Goal: Transaction & Acquisition: Purchase product/service

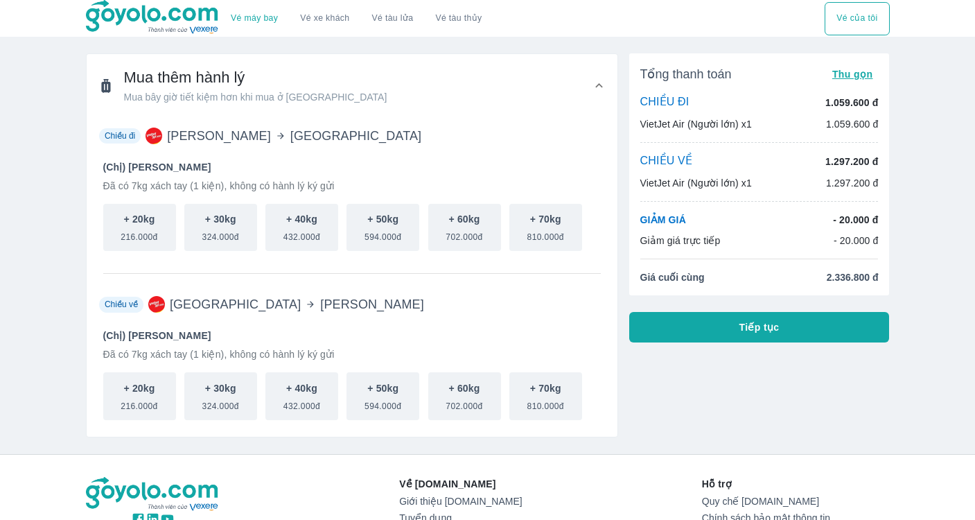
click at [240, 17] on link "Vé máy bay" at bounding box center [254, 18] width 47 height 10
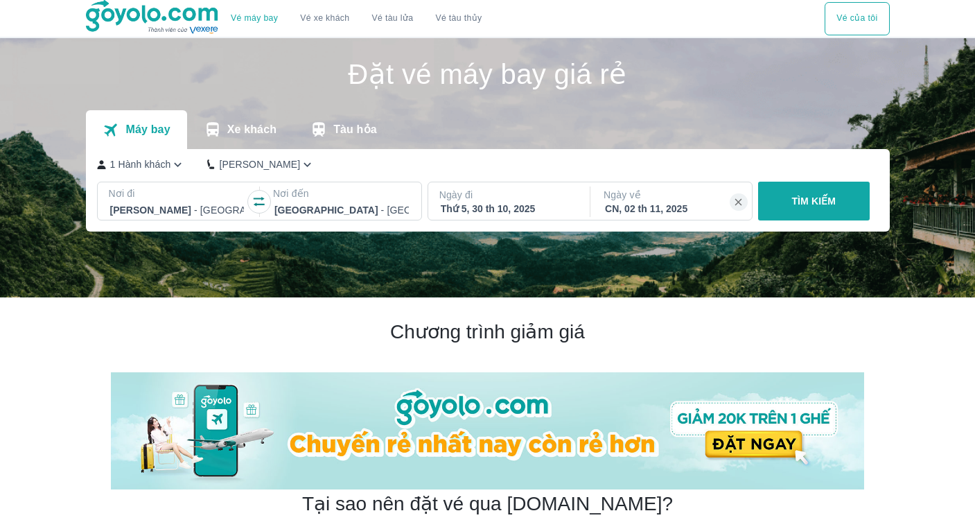
click at [791, 209] on button "TÌM KIẾM" at bounding box center [814, 201] width 112 height 39
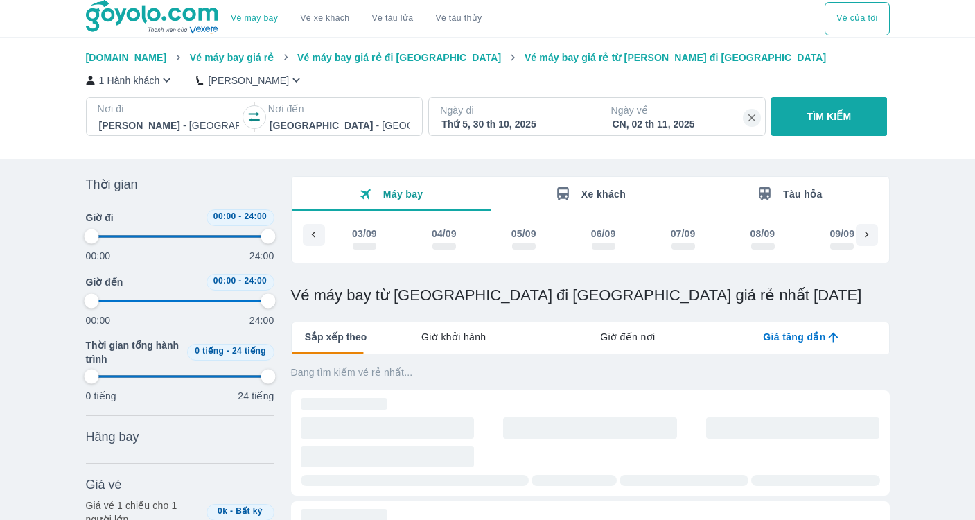
scroll to position [0, 4429]
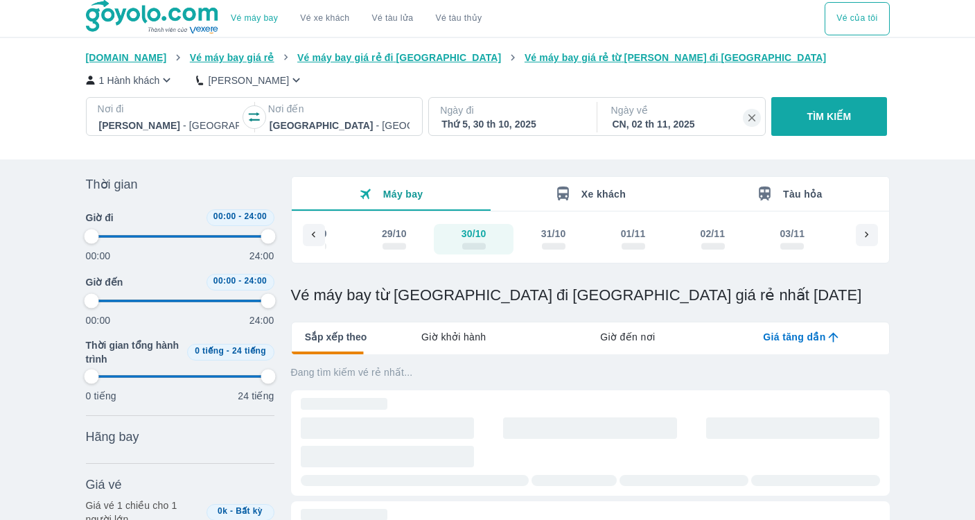
type input "97.9166666666667"
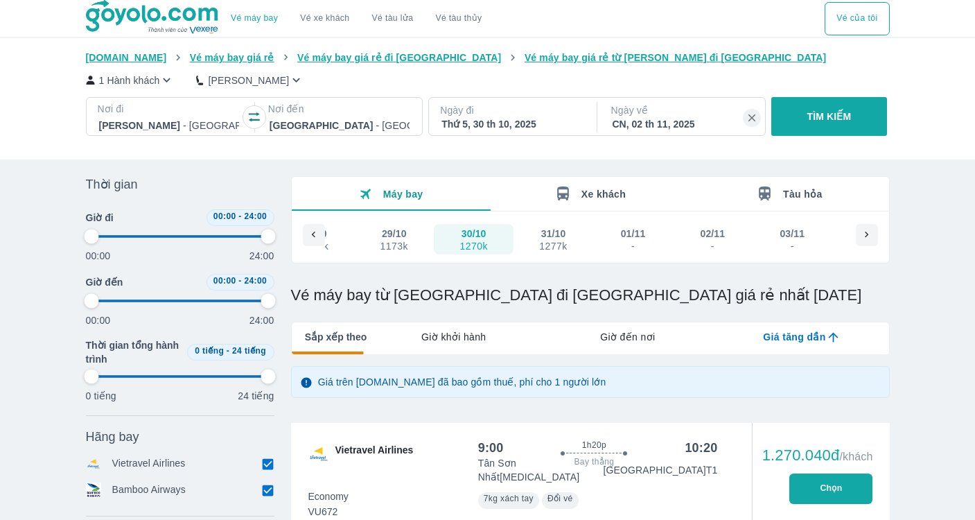
type input "97.9166666666667"
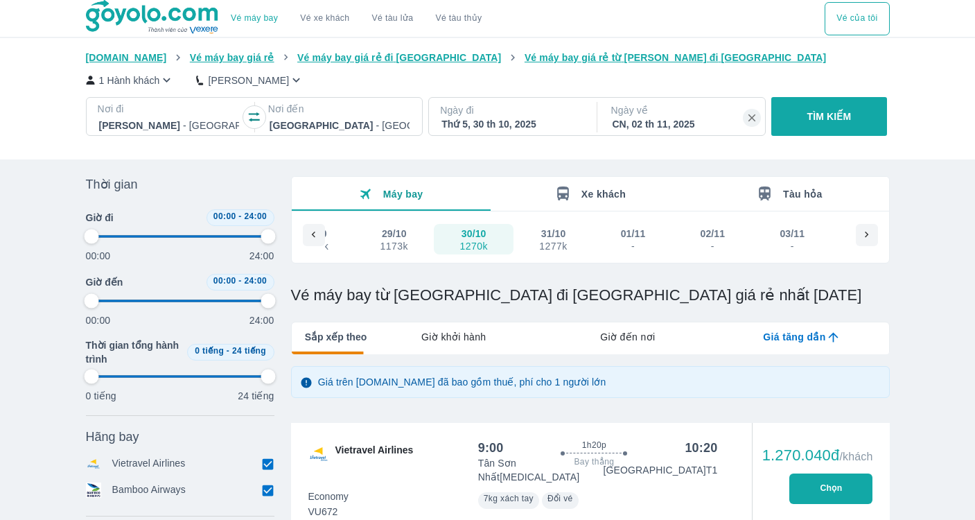
type input "97.9166666666667"
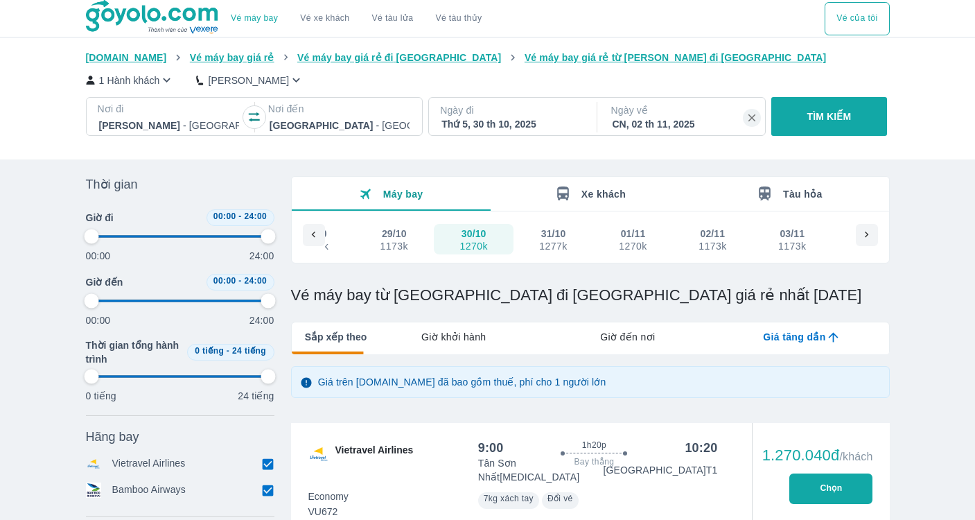
type input "97.9166666666667"
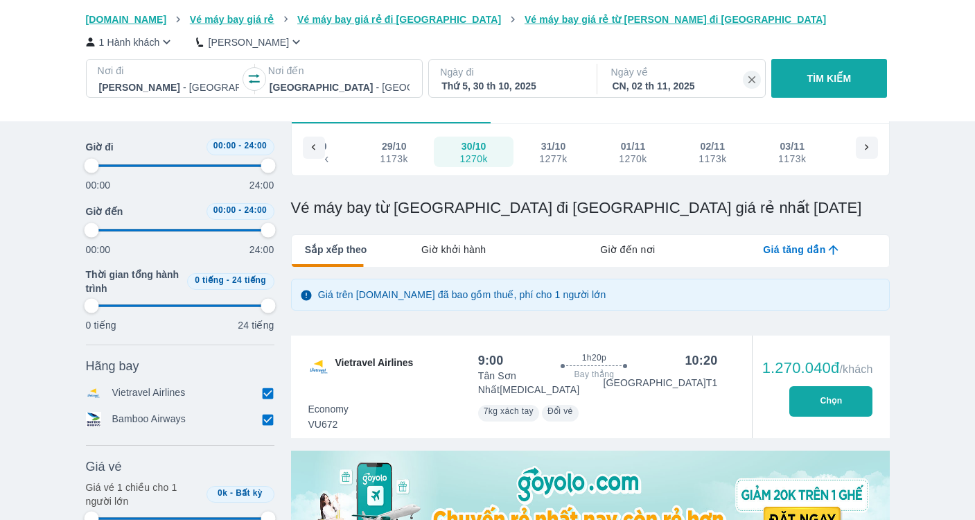
type input "97.9166666666667"
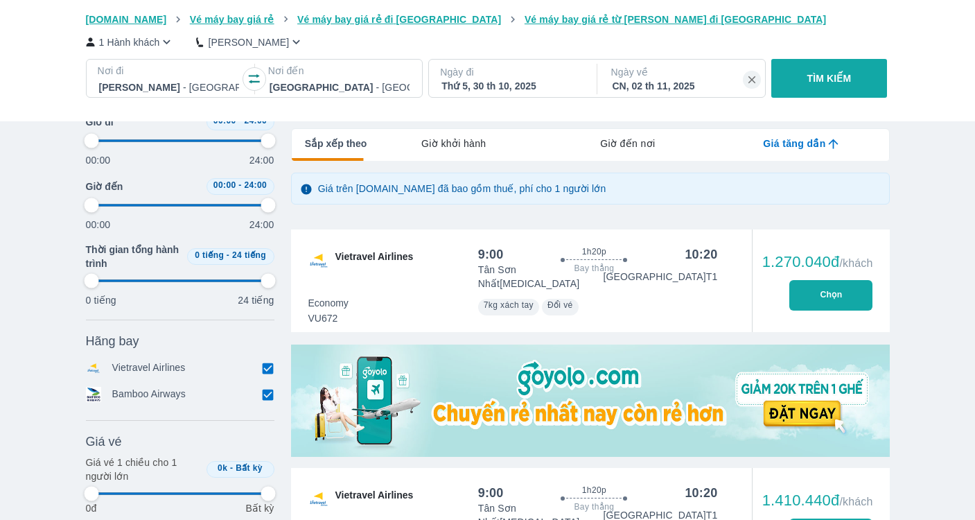
type input "97.9166666666667"
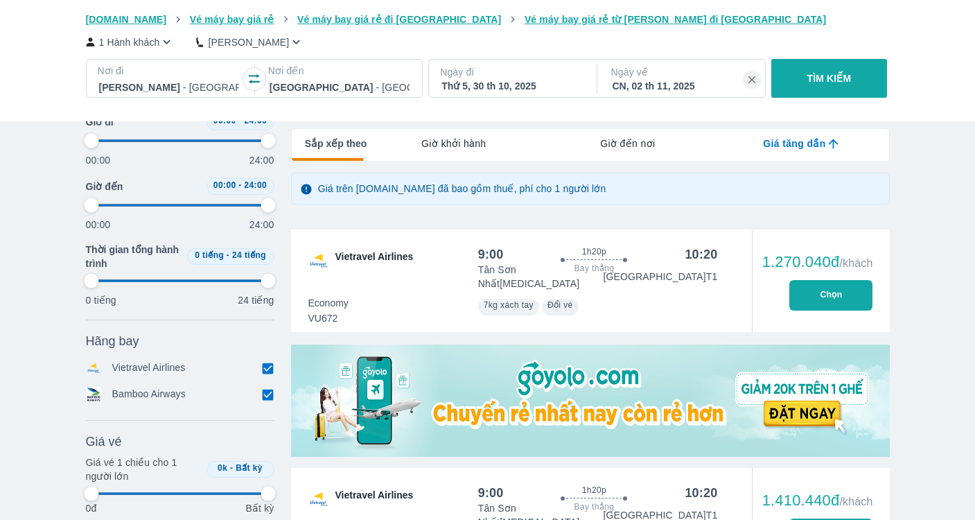
type input "97.9166666666667"
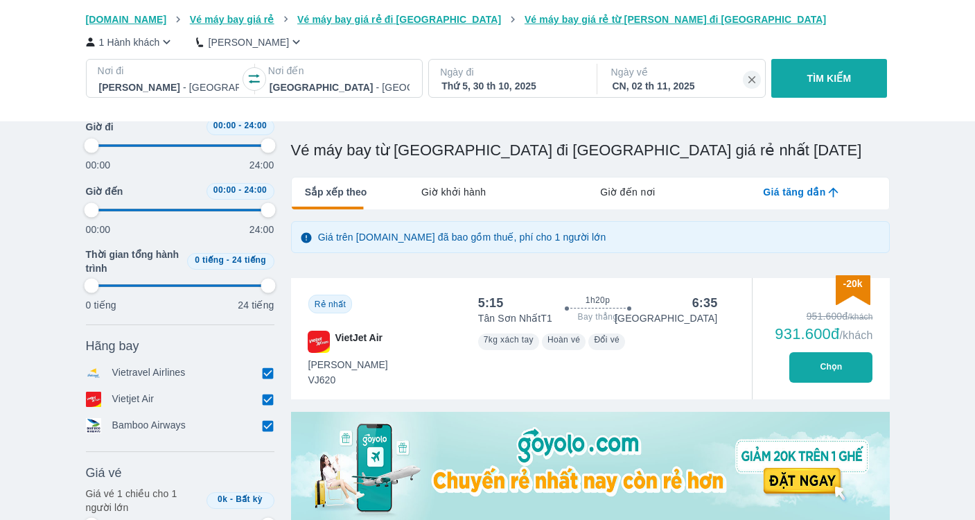
type input "97.9166666666667"
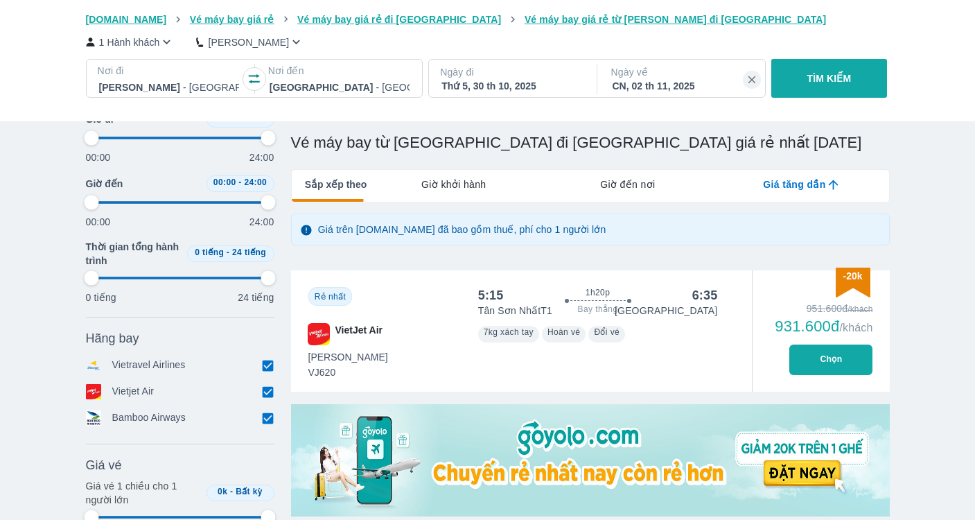
type input "97.9166666666667"
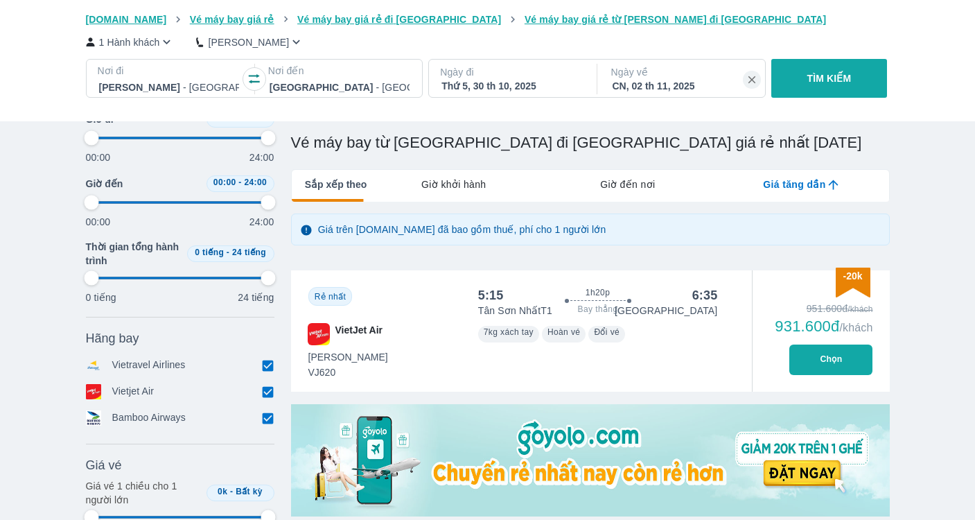
type input "97.9166666666667"
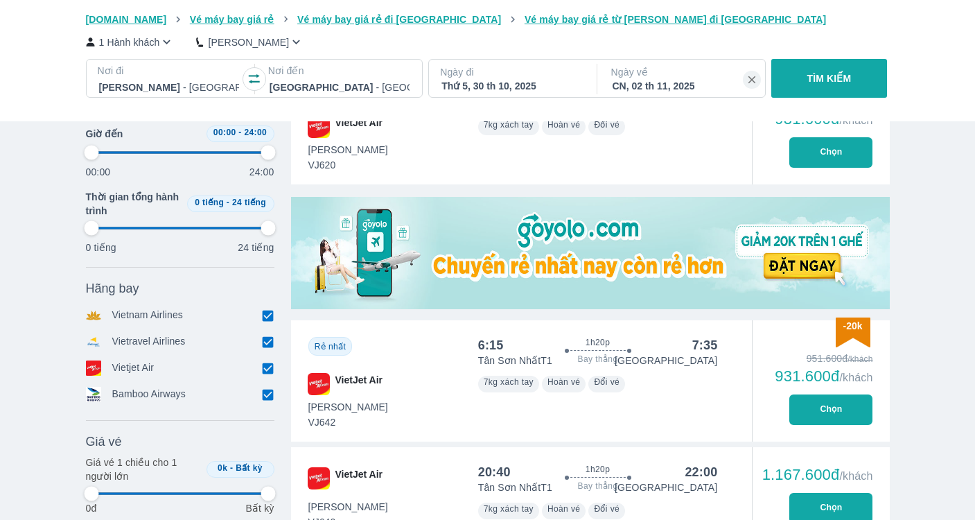
scroll to position [363, 0]
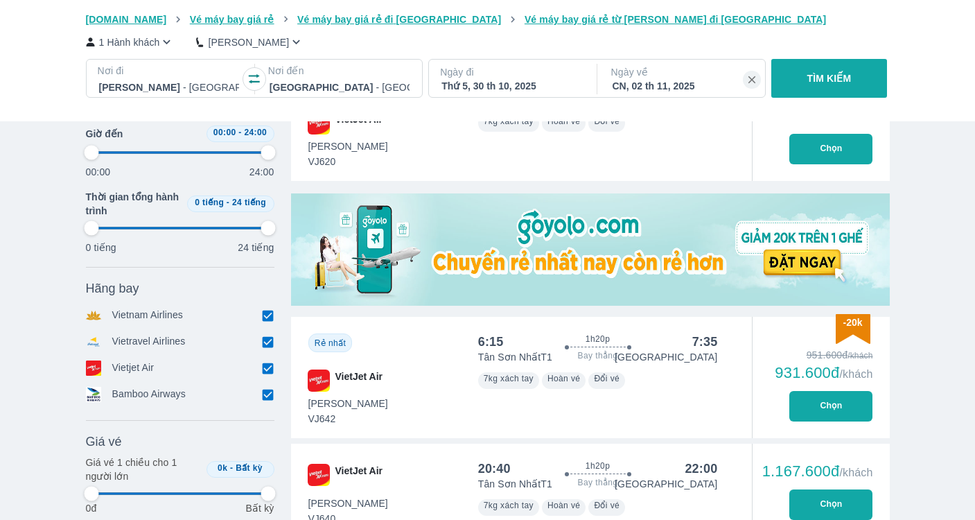
type input "97.9166666666667"
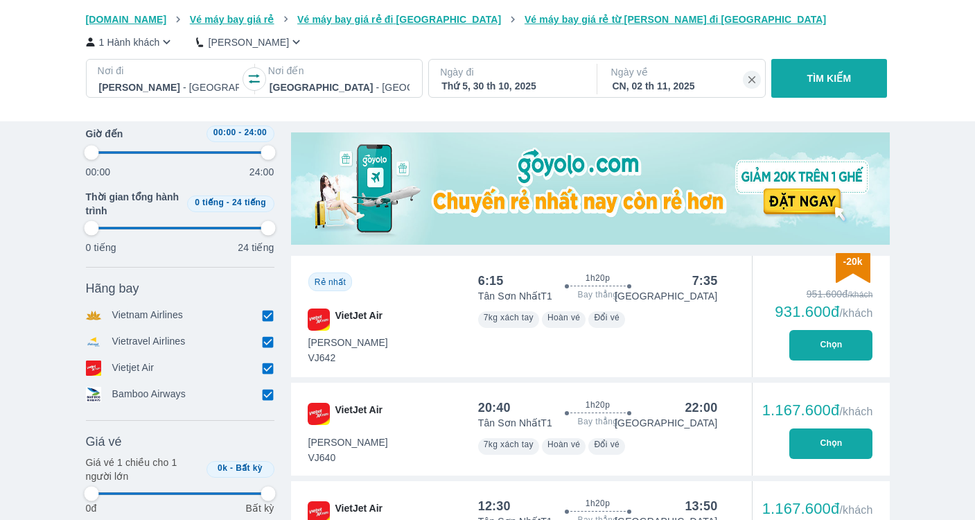
type input "97.9166666666667"
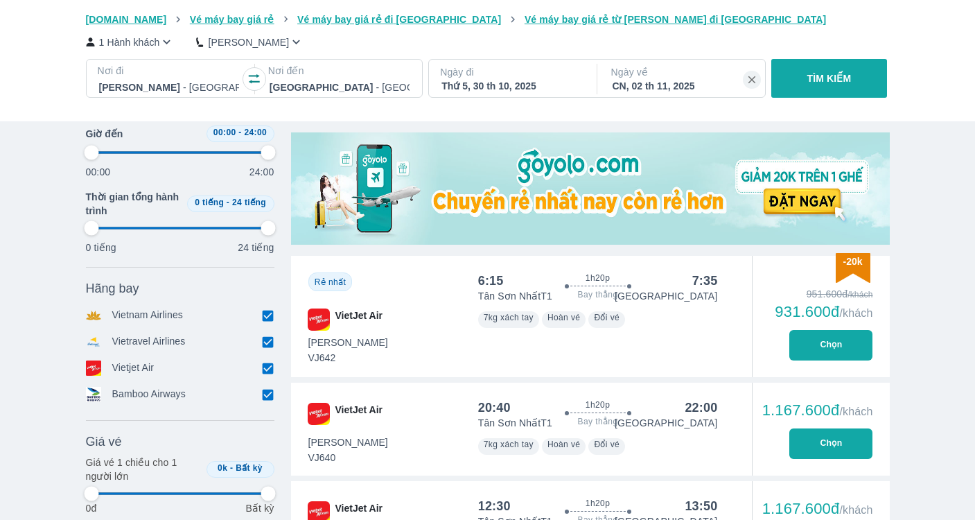
type input "97.9166666666667"
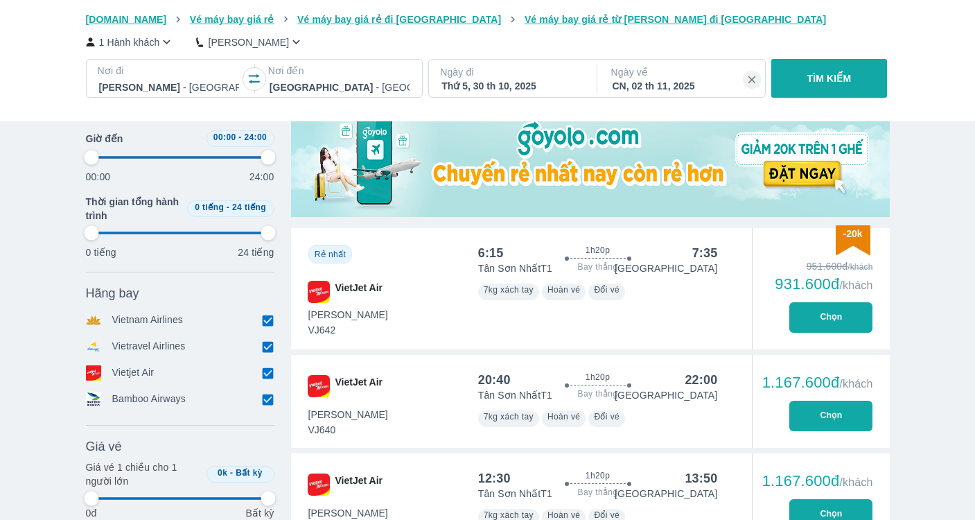
scroll to position [450, 0]
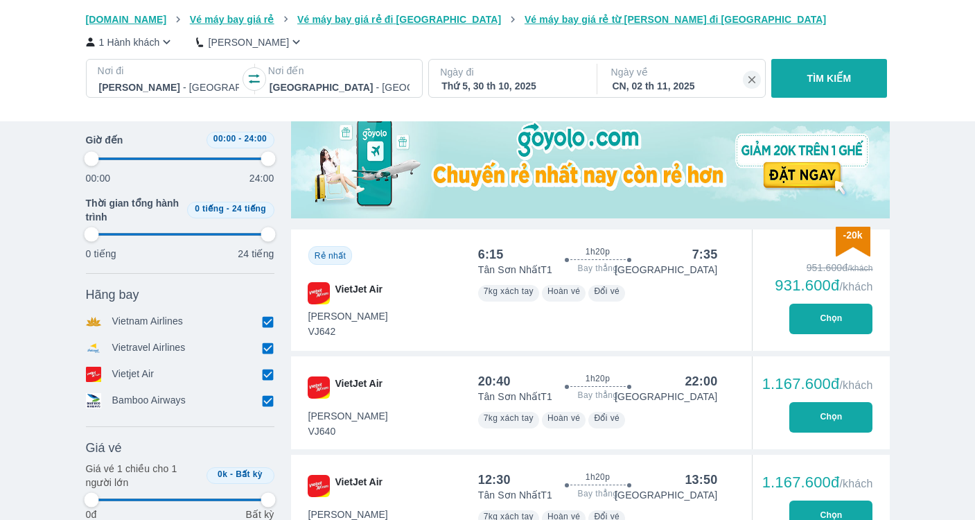
type input "97.9166666666667"
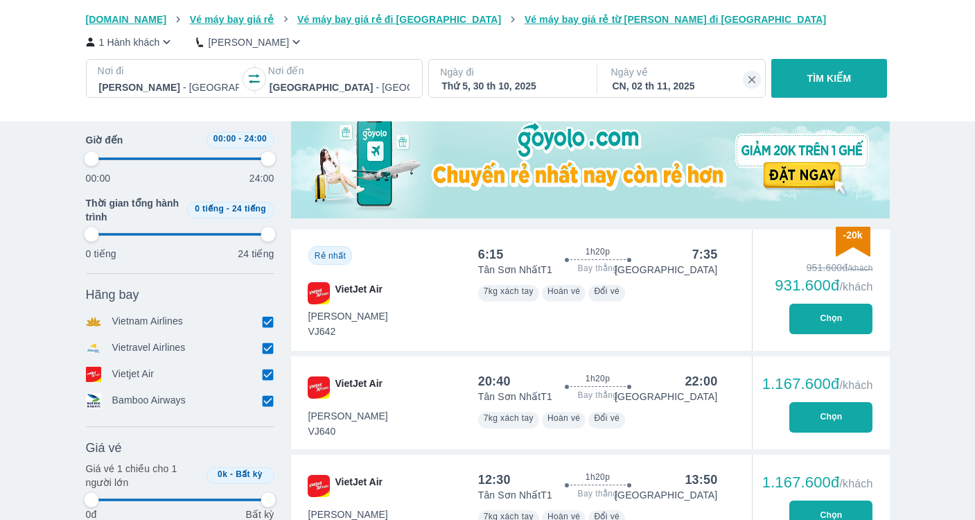
type input "97.9166666666667"
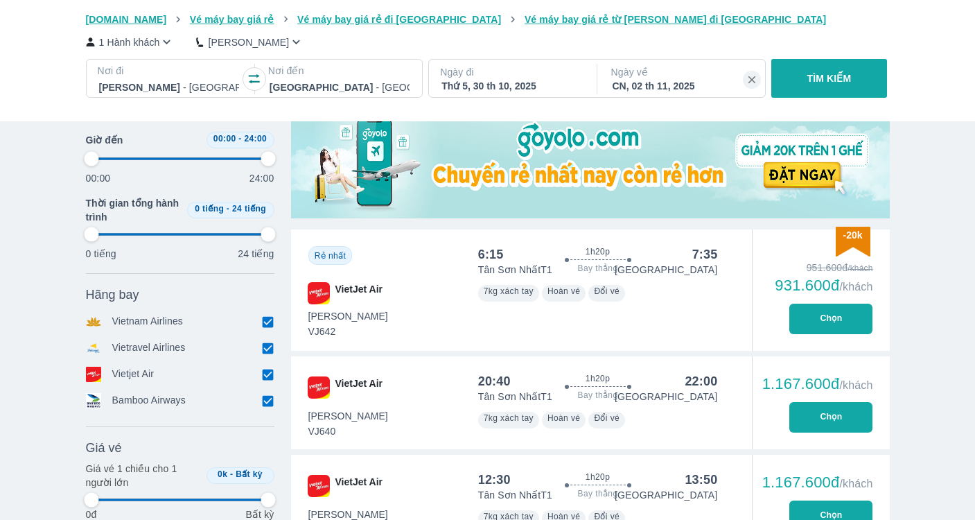
type input "97.9166666666667"
click at [811, 322] on button "Chọn" at bounding box center [830, 319] width 83 height 30
type input "97.9166666666667"
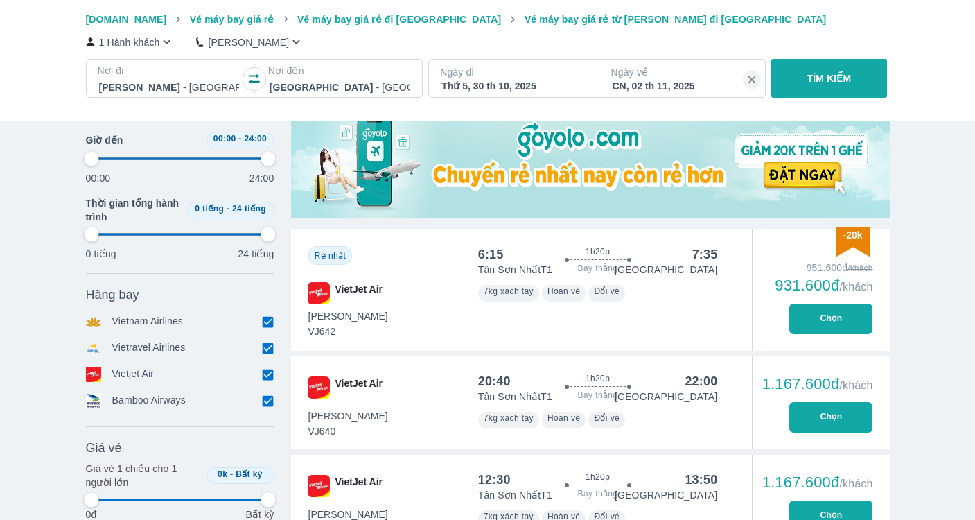
type input "97.9166666666667"
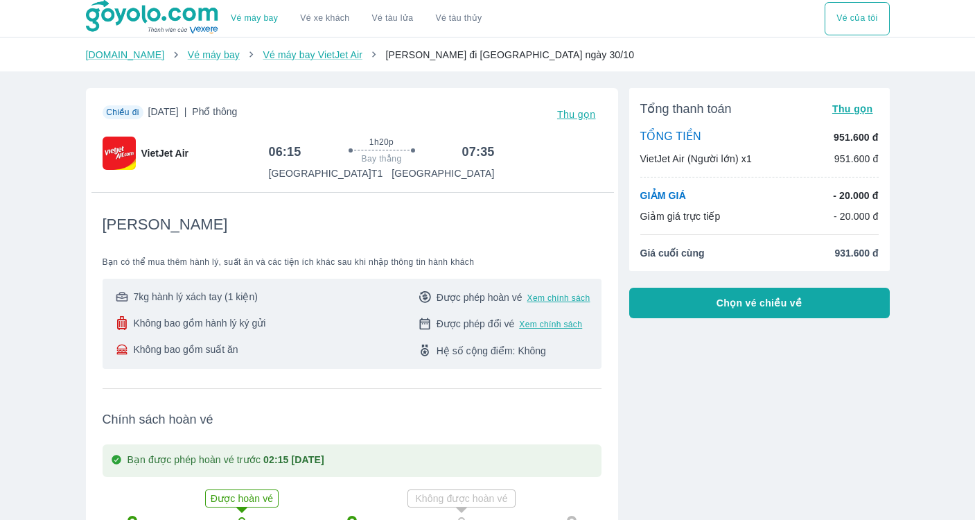
click at [794, 309] on span "Chọn vé chiều về" at bounding box center [760, 303] width 86 height 14
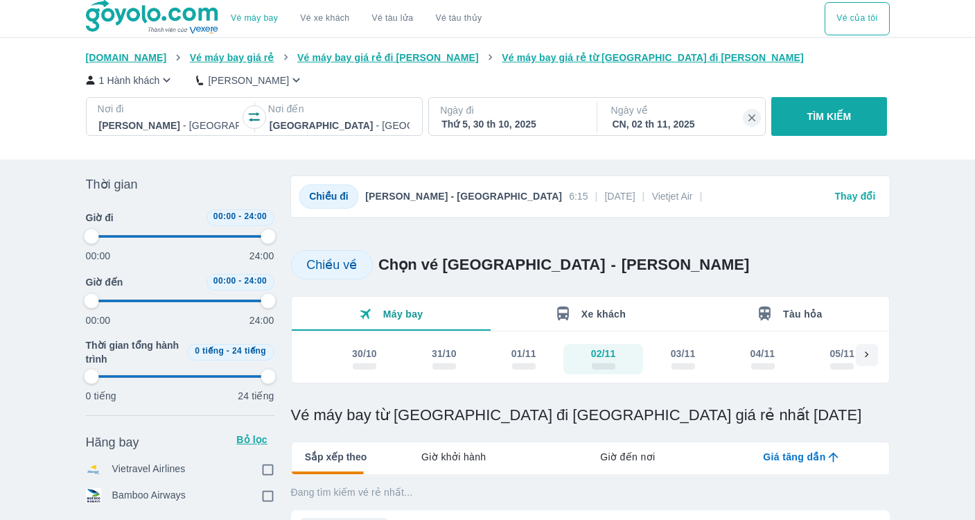
type input "97.9166666666667"
checkbox input "true"
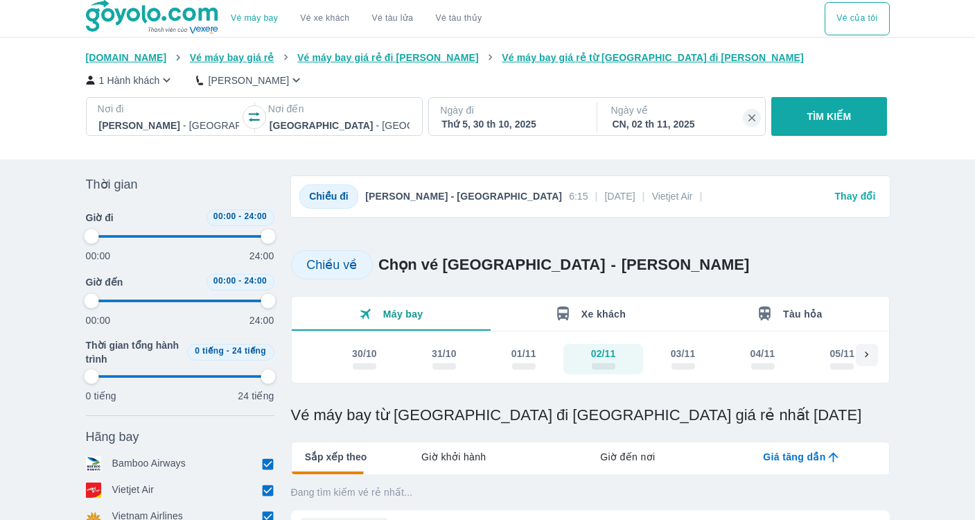
type input "97.9166666666667"
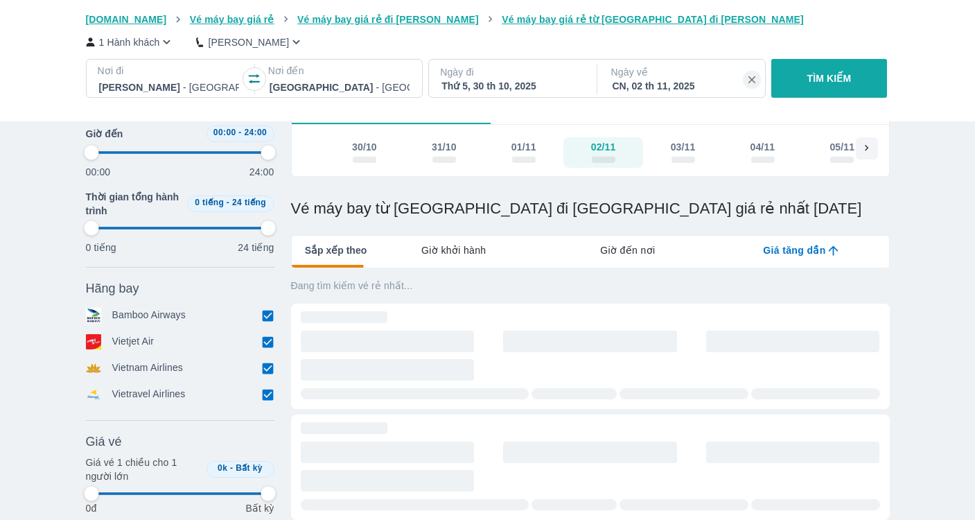
type input "97.9166666666667"
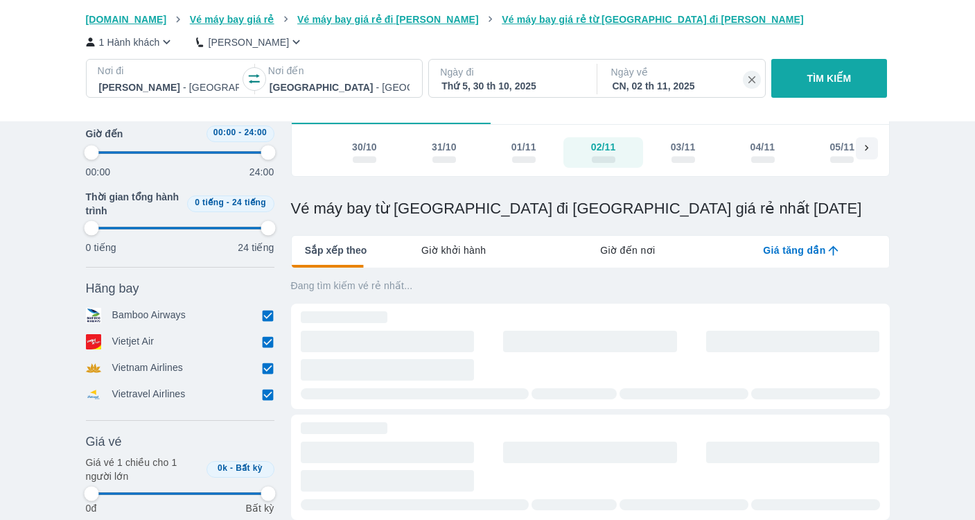
type input "97.9166666666667"
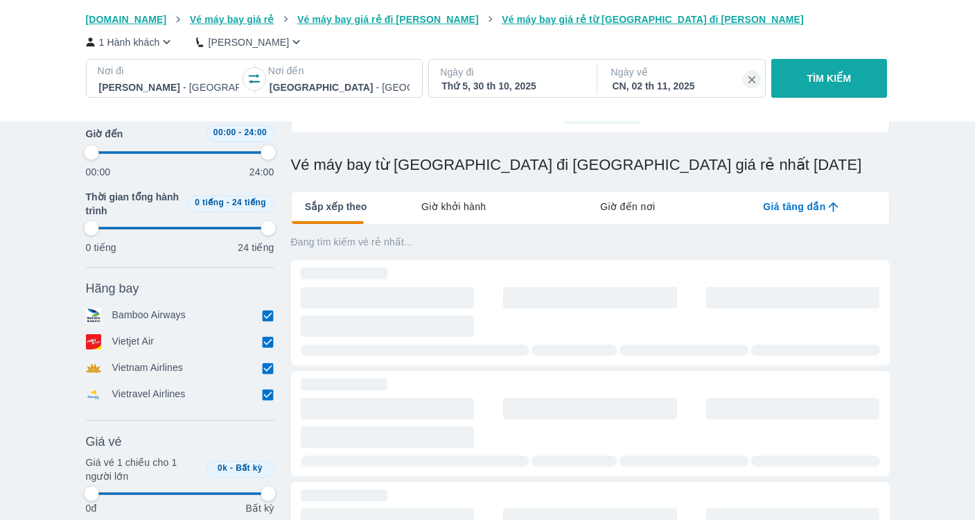
type input "97.9166666666667"
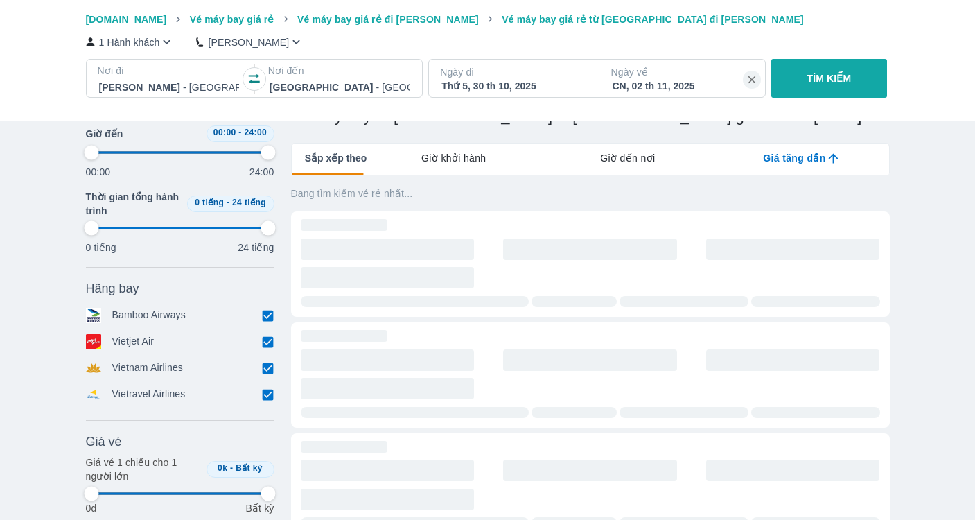
scroll to position [302, 0]
type input "97.9166666666667"
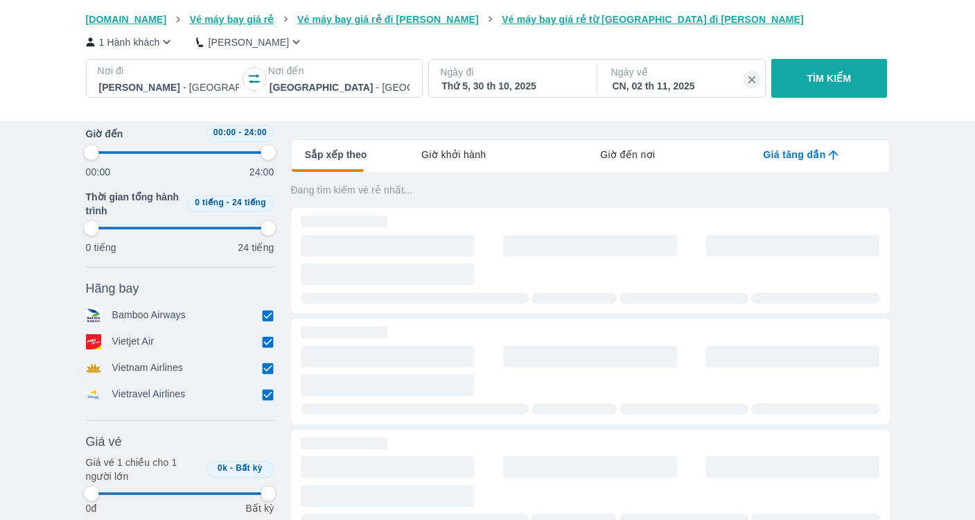
type input "97.9166666666667"
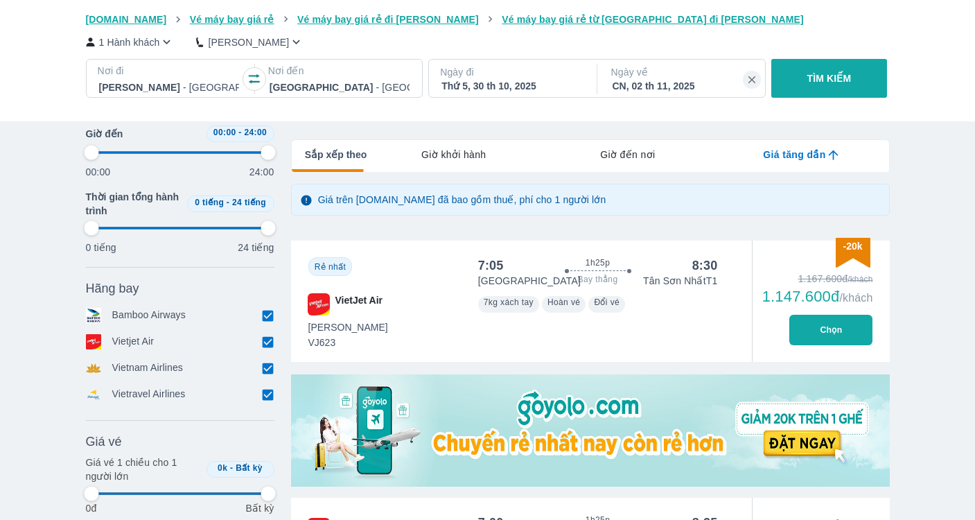
type input "97.9166666666667"
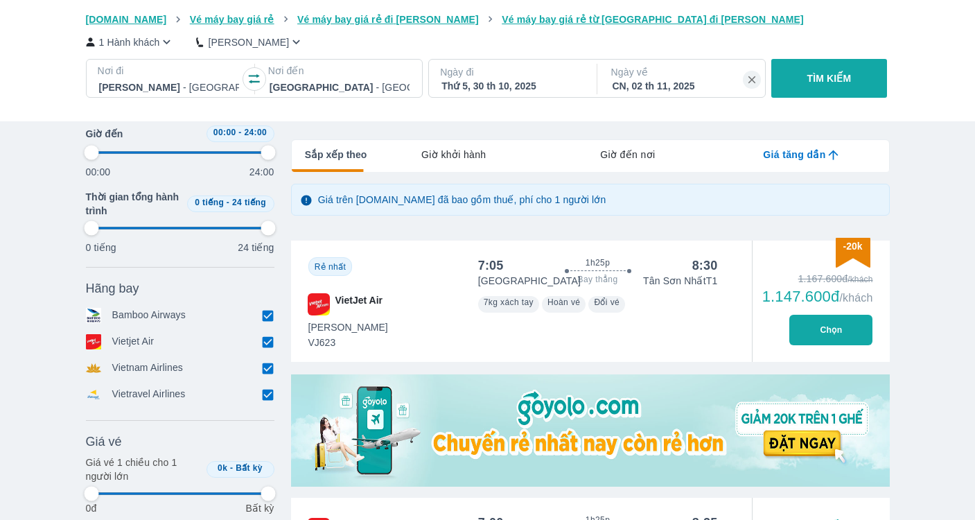
type input "97.9166666666667"
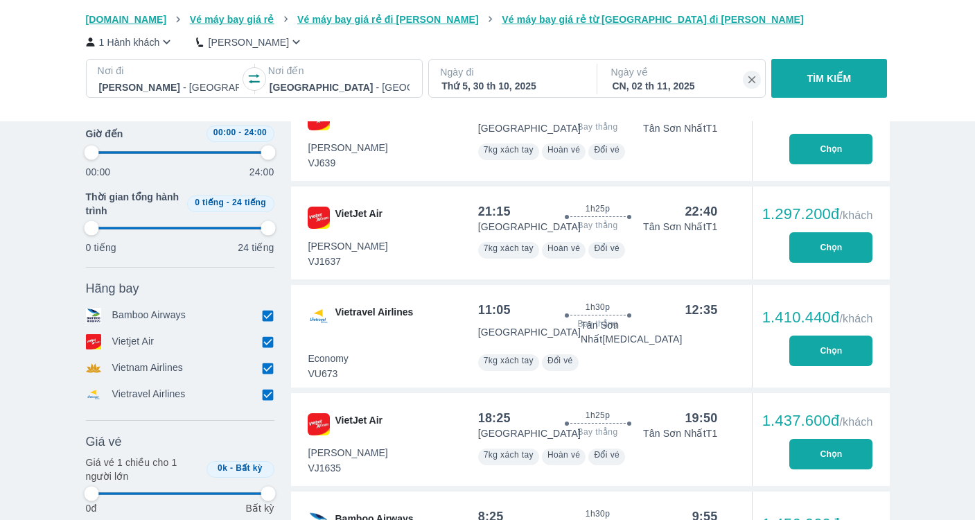
type input "97.9166666666667"
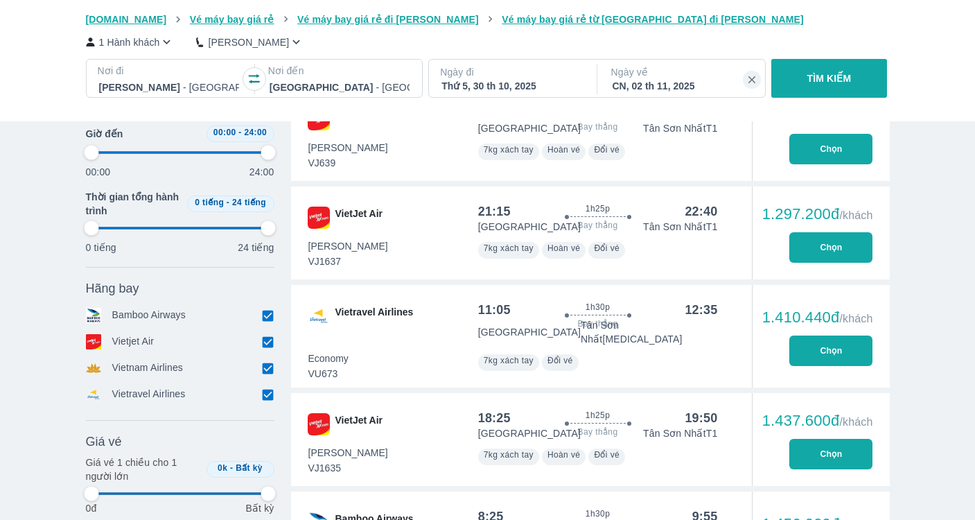
type input "97.9166666666667"
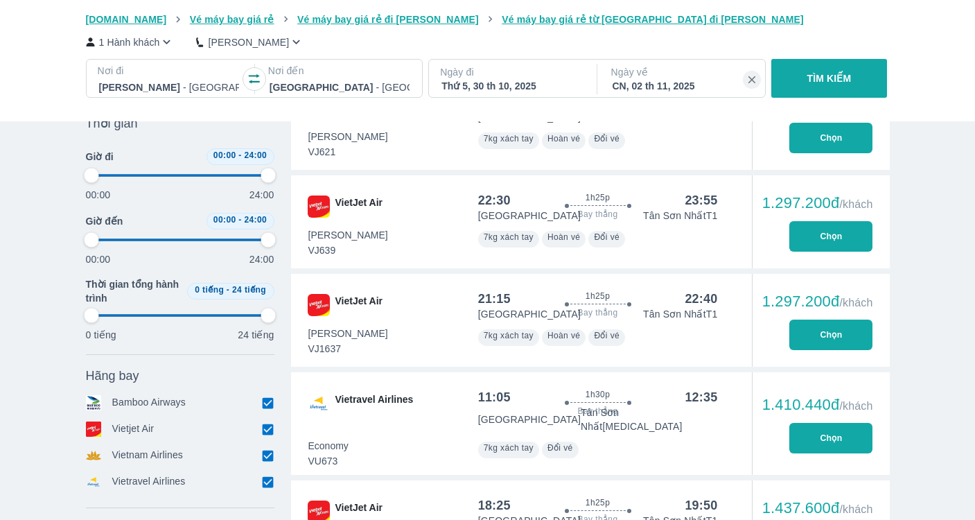
type input "97.9166666666667"
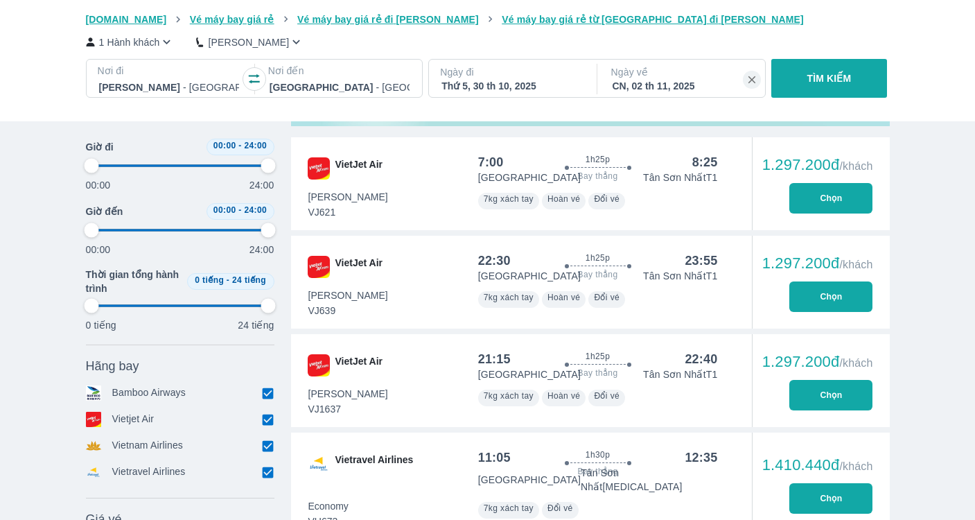
scroll to position [658, 0]
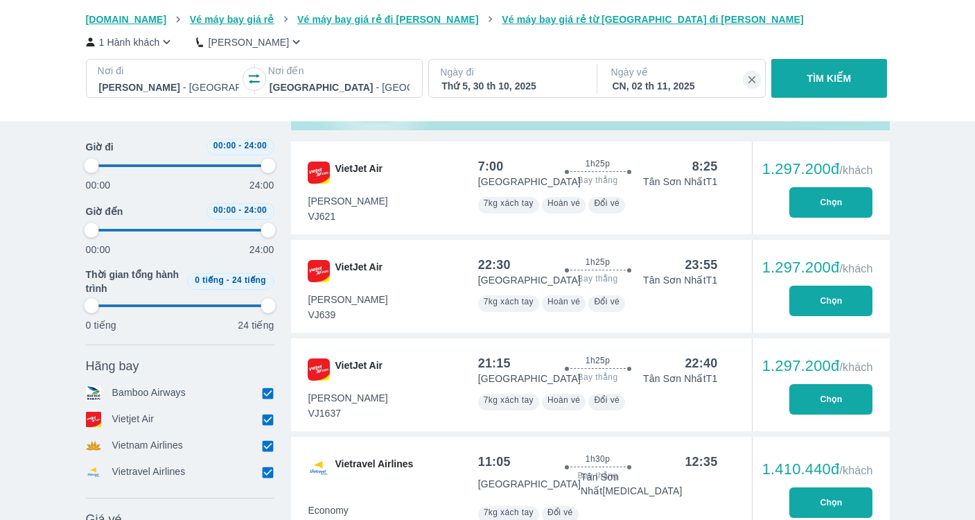
type input "97.9166666666667"
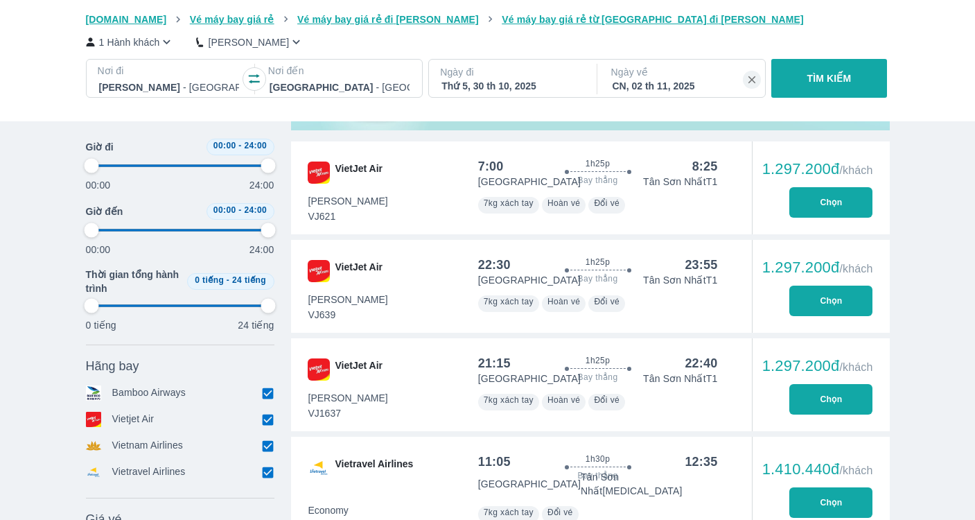
type input "97.9166666666667"
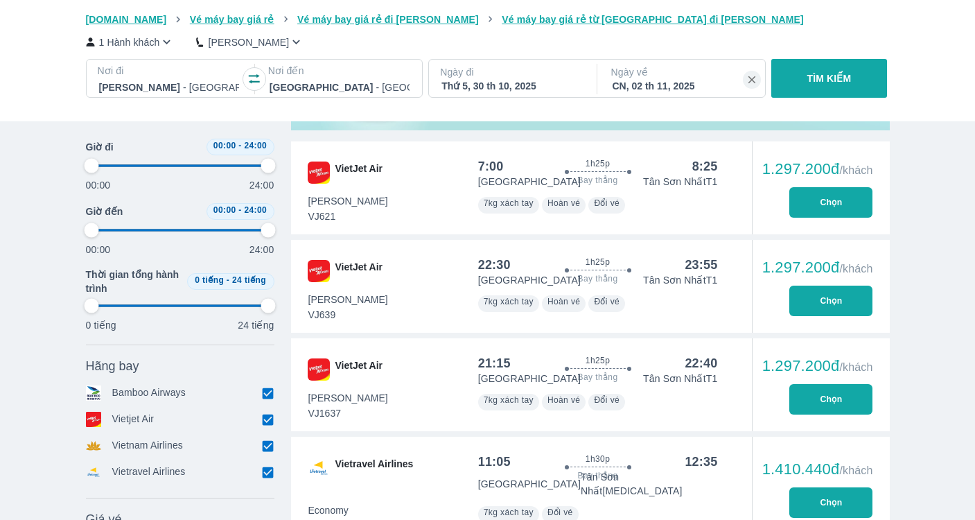
type input "97.9166666666667"
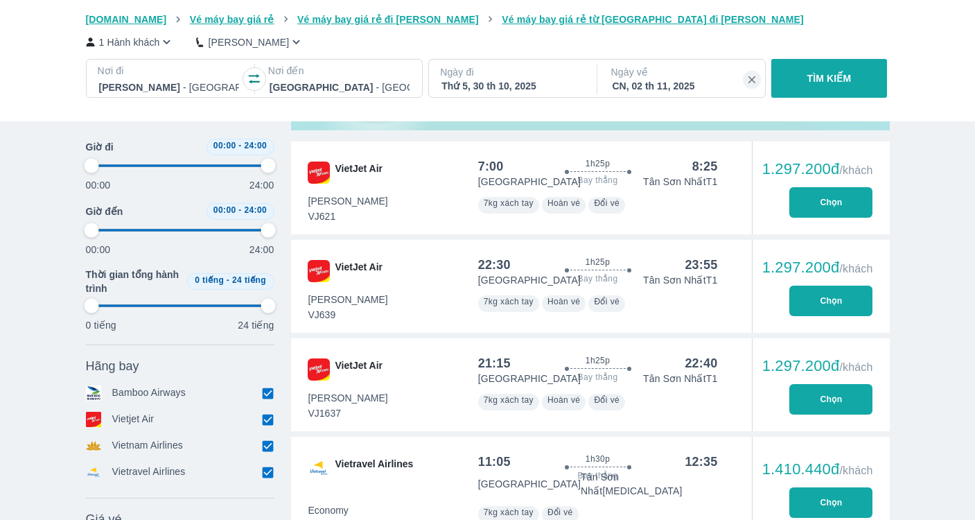
type input "97.9166666666667"
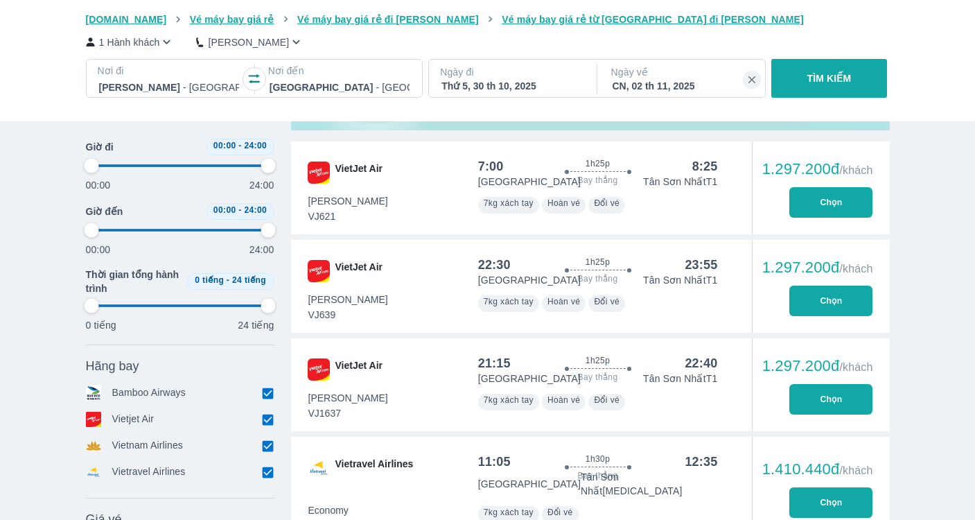
type input "97.9166666666667"
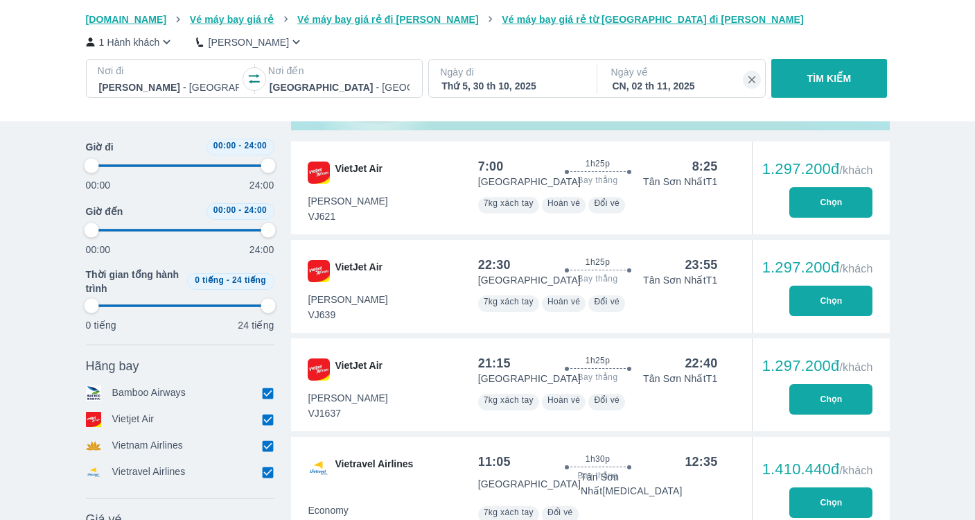
type input "97.9166666666667"
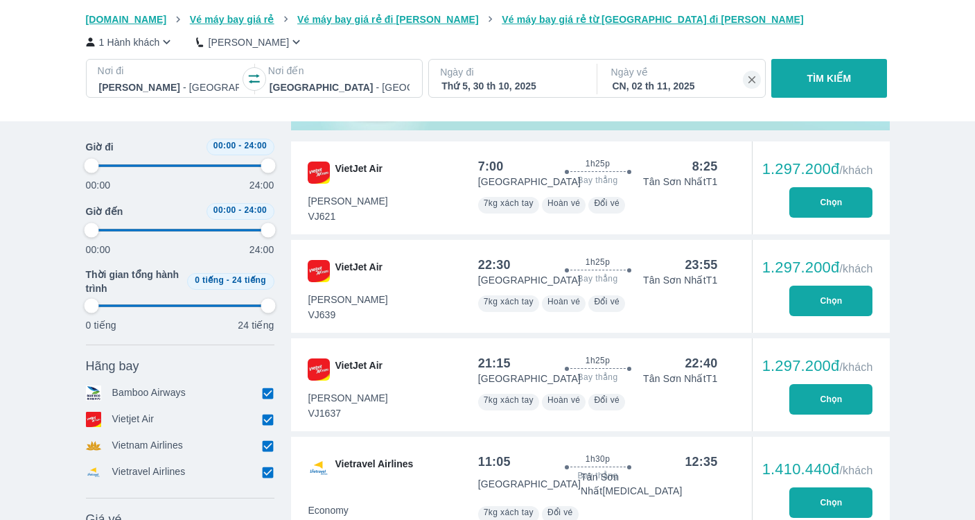
type input "97.9166666666667"
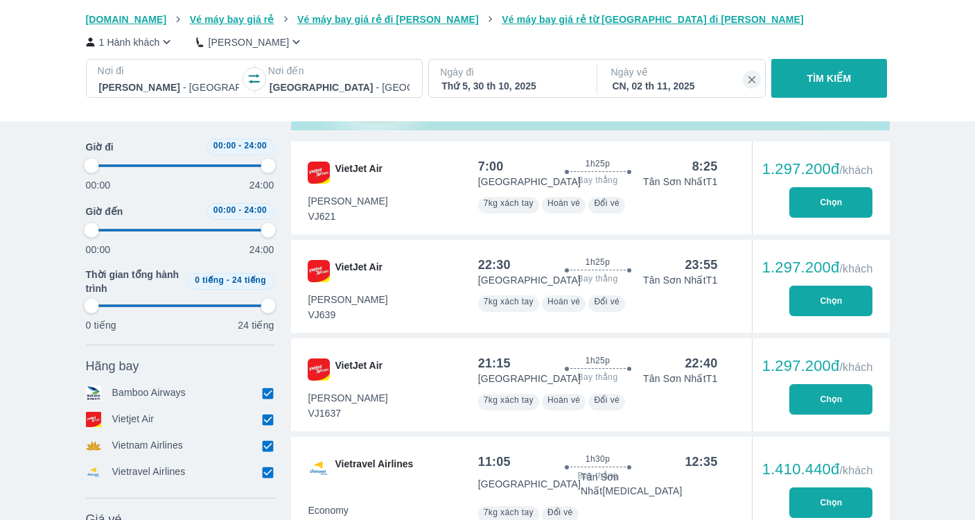
type input "97.9166666666667"
click at [807, 398] on button "Chọn" at bounding box center [830, 399] width 83 height 30
type input "97.9166666666667"
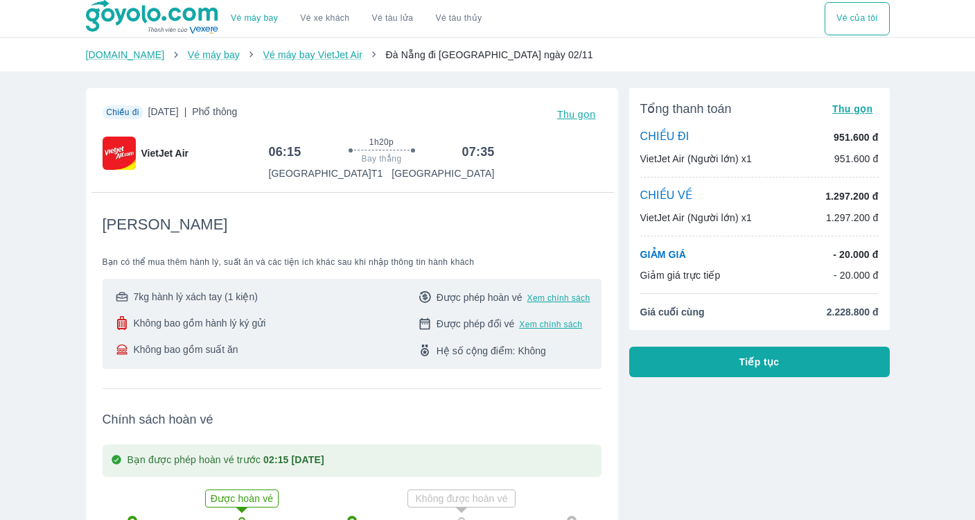
click at [775, 373] on button "Tiếp tục" at bounding box center [759, 361] width 261 height 30
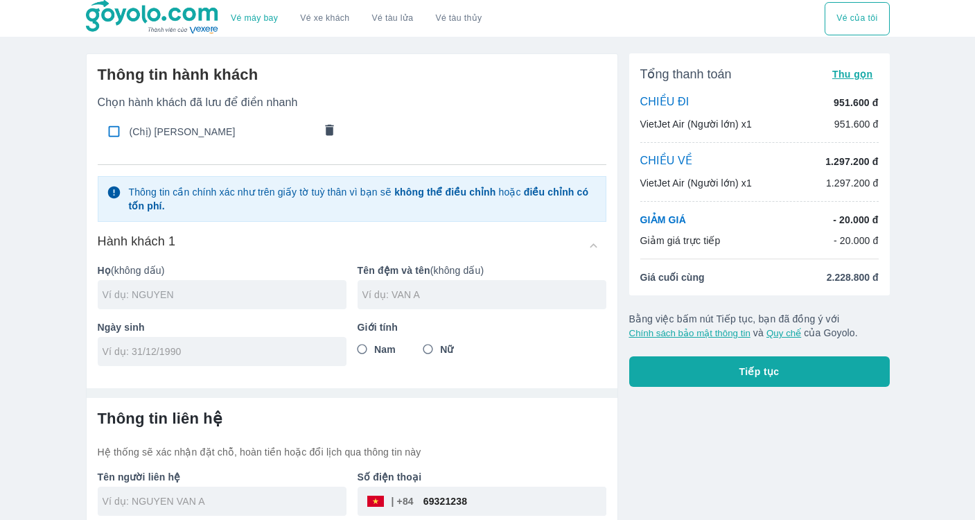
click at [310, 288] on input "text" at bounding box center [225, 295] width 244 height 14
click at [116, 130] on input "checkbox" at bounding box center [113, 131] width 27 height 27
checkbox input "true"
type input "NGUYEN"
type input "THI HANG NGA"
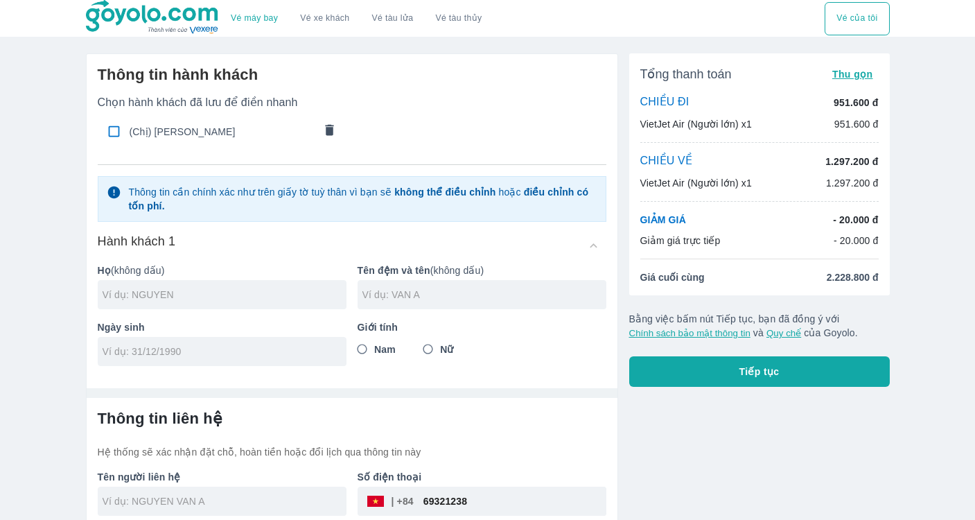
type input "26/01/1996"
radio input "true"
type input "NGUYEN THI HANG NGA"
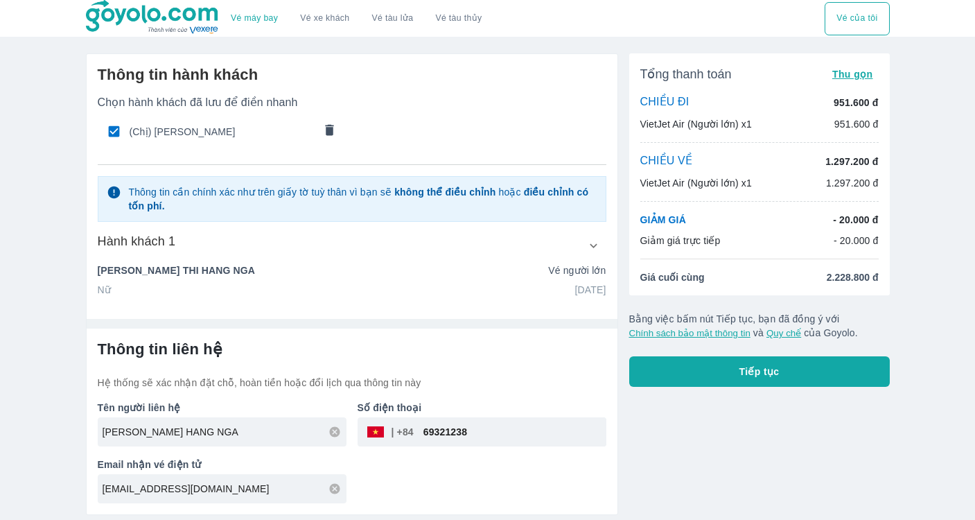
click at [661, 385] on button "Tiếp tục" at bounding box center [759, 371] width 261 height 30
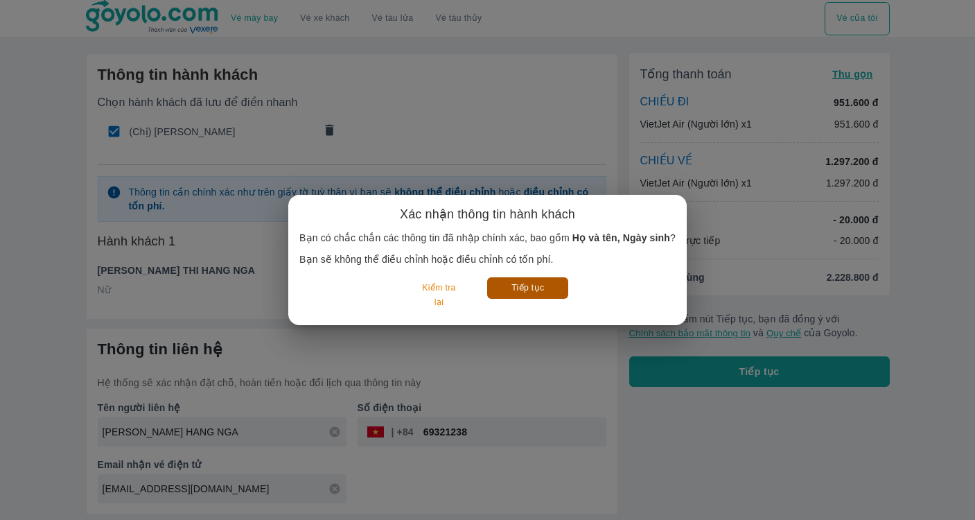
click at [538, 284] on button "Tiếp tục" at bounding box center [527, 287] width 81 height 21
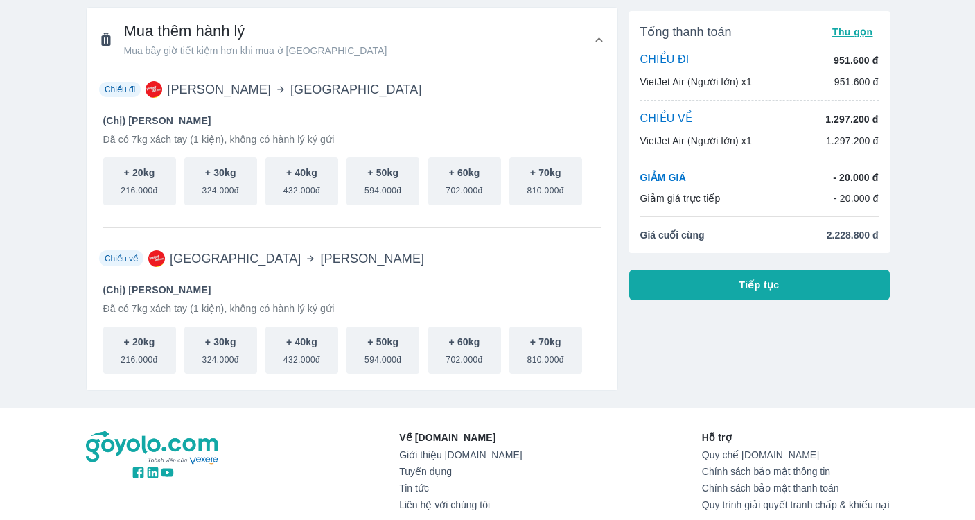
scroll to position [48, 0]
click at [145, 349] on span "216.000đ" at bounding box center [139, 355] width 37 height 17
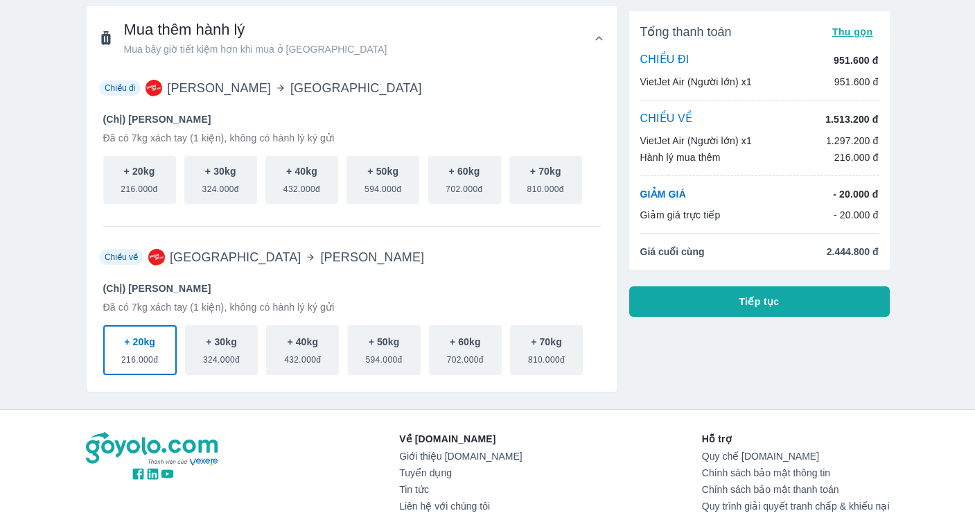
click at [687, 304] on button "Tiếp tục" at bounding box center [759, 301] width 261 height 30
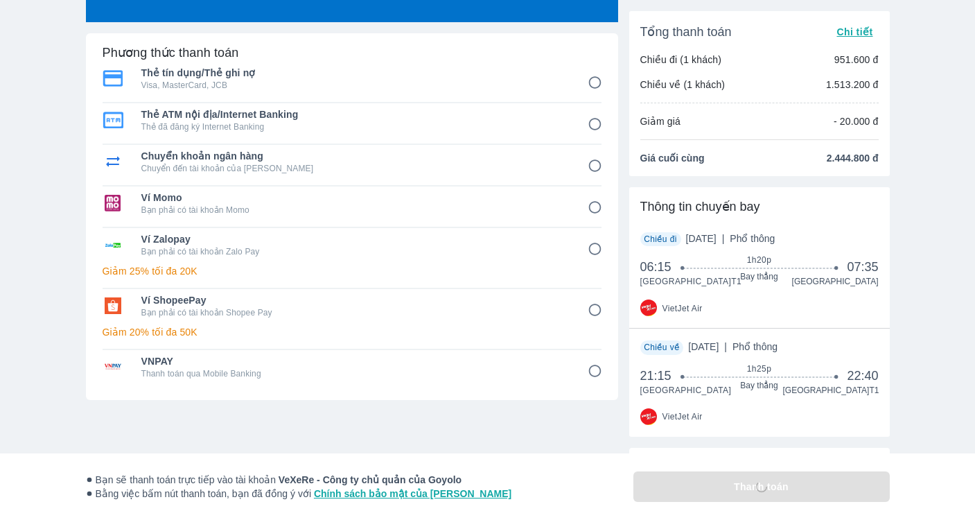
scroll to position [62, 0]
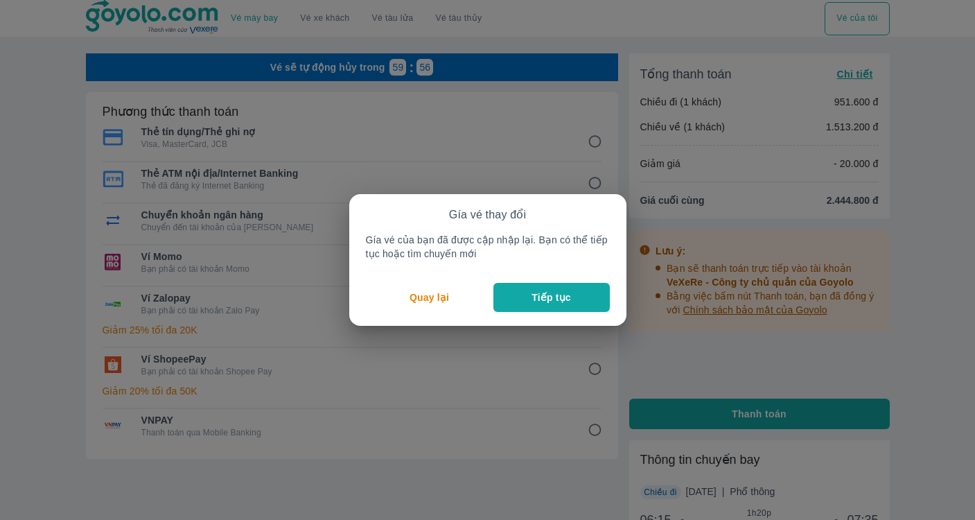
click at [525, 300] on button "Tiếp tục" at bounding box center [551, 297] width 116 height 29
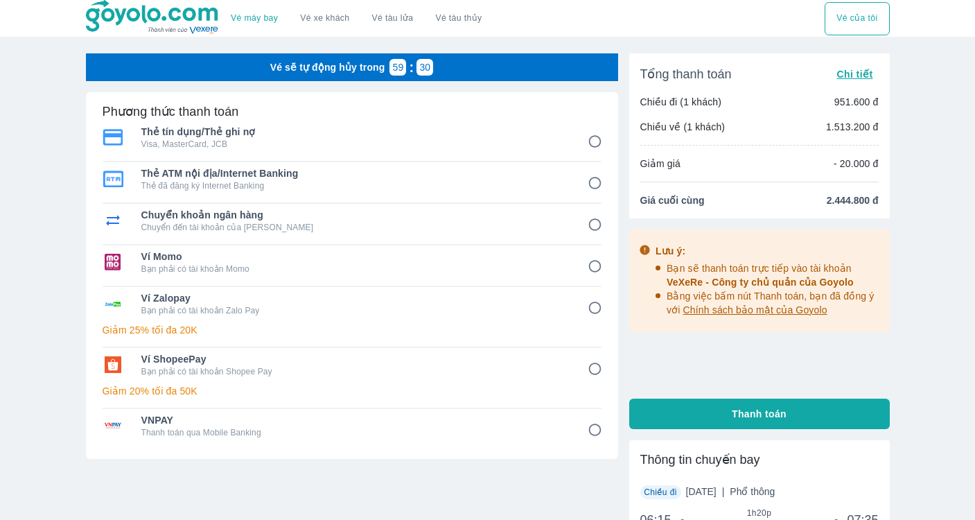
click at [539, 139] on p "Visa, MasterCard, JCB" at bounding box center [354, 144] width 427 height 11
radio input "true"
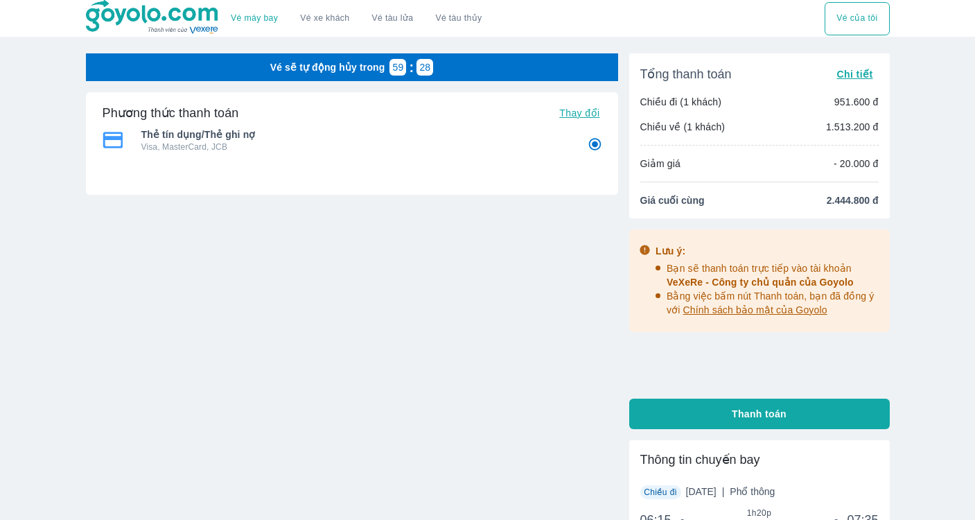
click at [490, 144] on p "Visa, MasterCard, JCB" at bounding box center [354, 146] width 427 height 11
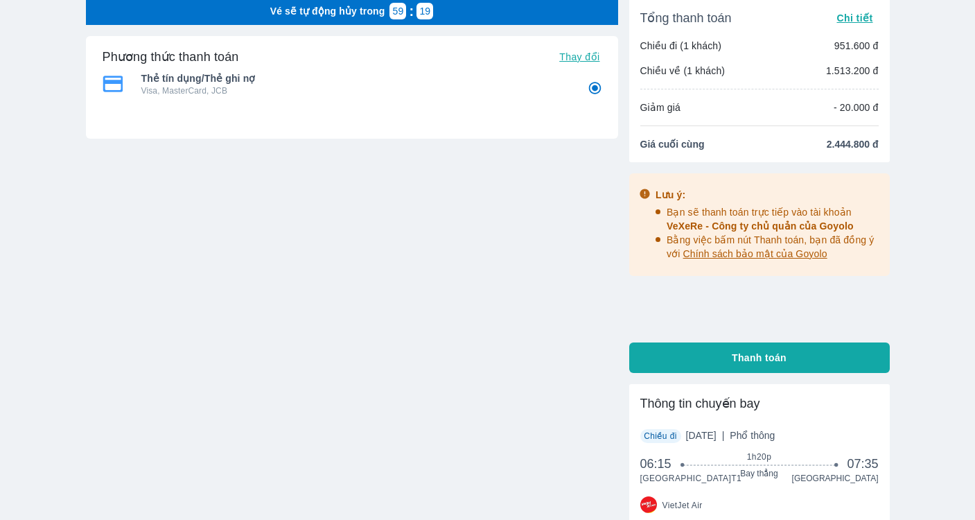
scroll to position [346, 0]
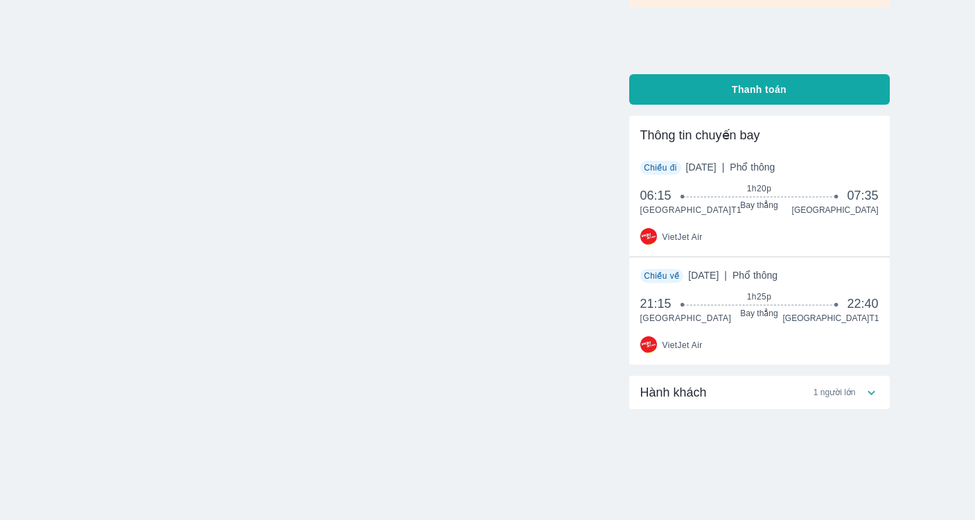
click at [718, 384] on div "Hành khách 1 người lớn" at bounding box center [752, 392] width 224 height 17
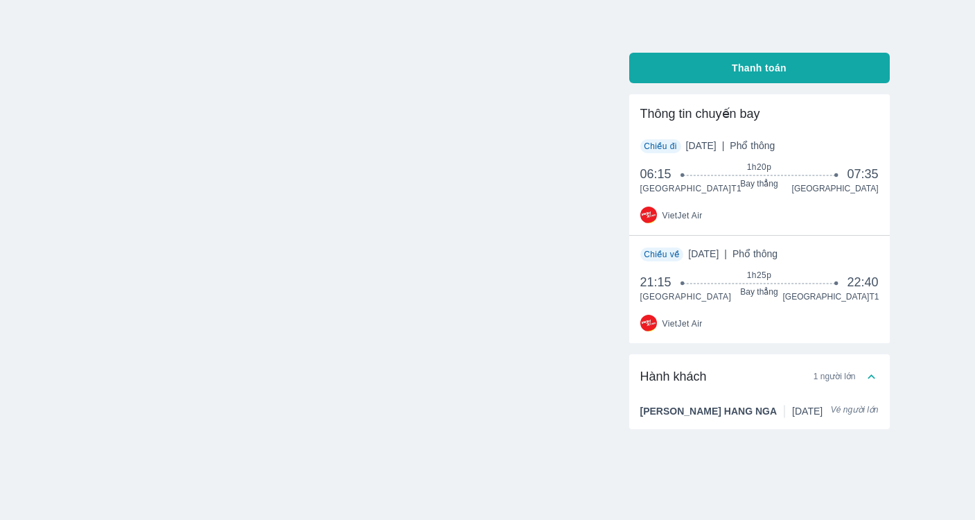
click at [760, 418] on div "NGUYEN THI HANG NGA 26/01/1996" at bounding box center [731, 411] width 183 height 14
click at [828, 382] on span "1 người lớn" at bounding box center [835, 376] width 42 height 11
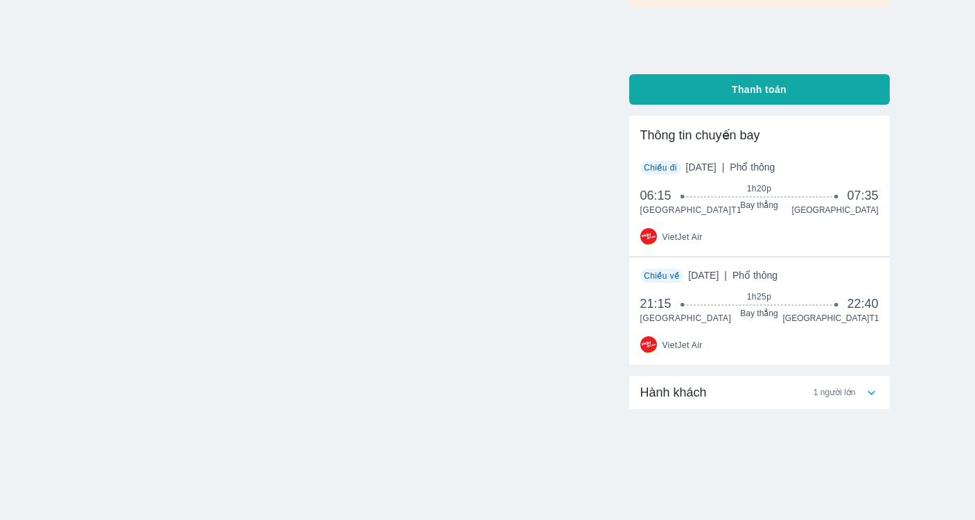
click at [828, 398] on div "Hành khách 1 người lớn" at bounding box center [752, 392] width 224 height 17
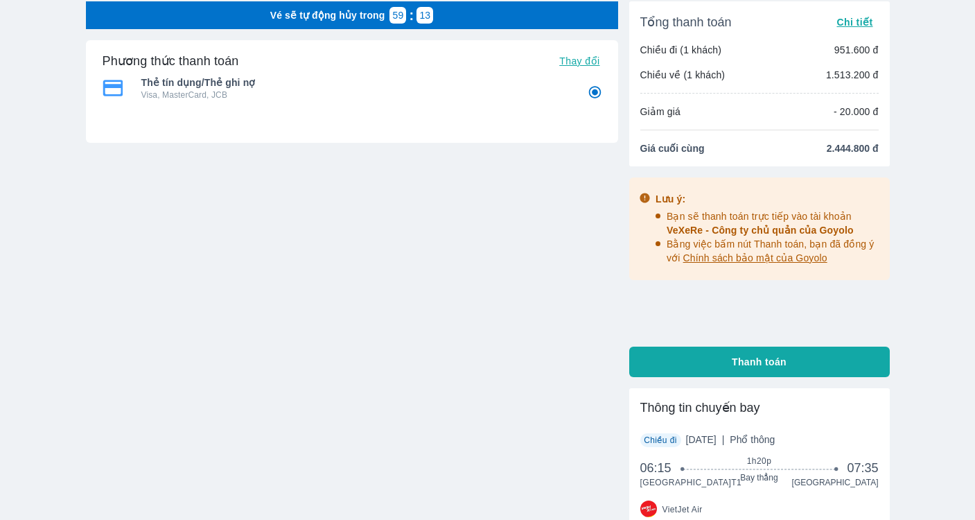
scroll to position [0, 0]
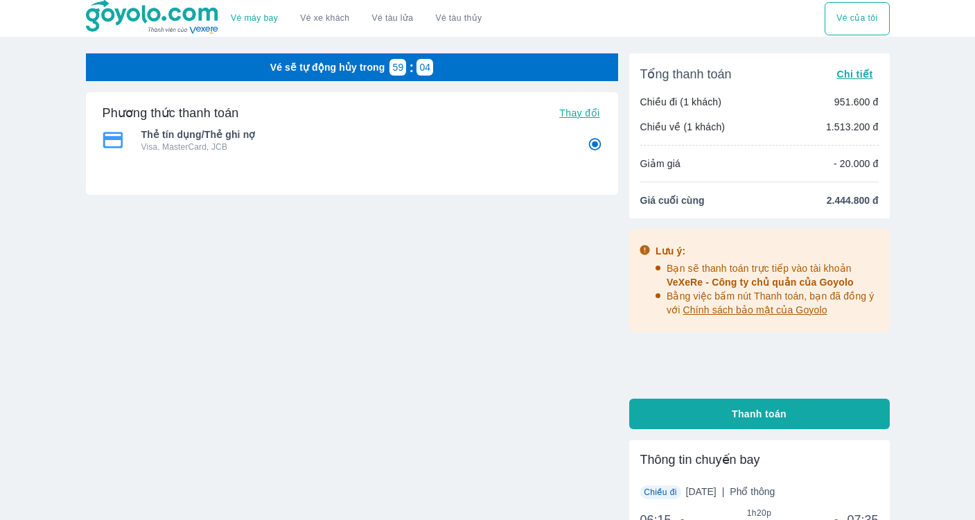
click at [796, 410] on button "Thanh toán" at bounding box center [759, 413] width 261 height 30
radio input "false"
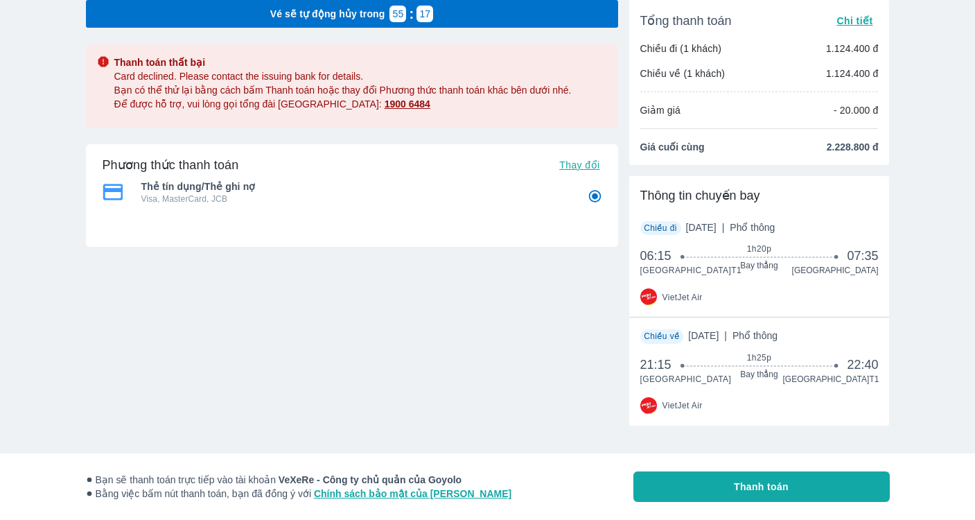
scroll to position [118, 0]
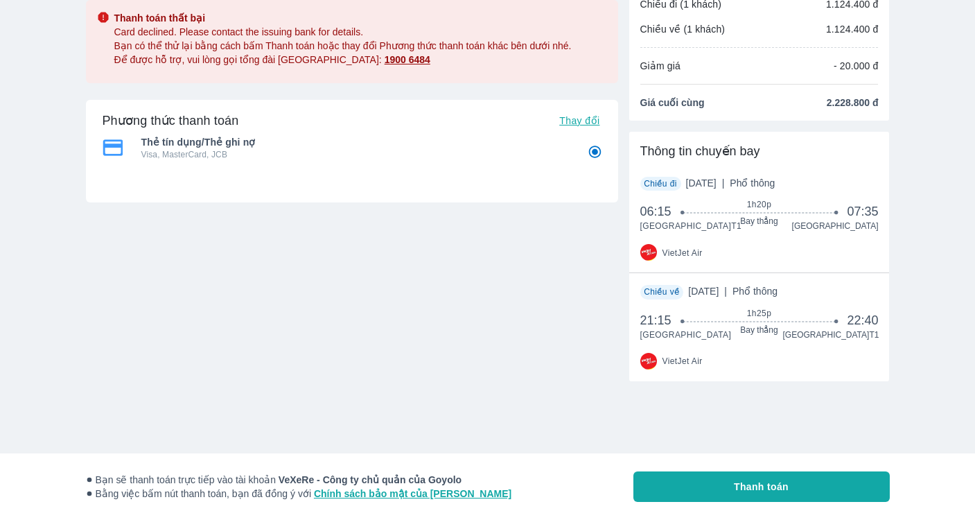
click at [735, 477] on button "Thanh toán" at bounding box center [761, 486] width 256 height 30
radio input "false"
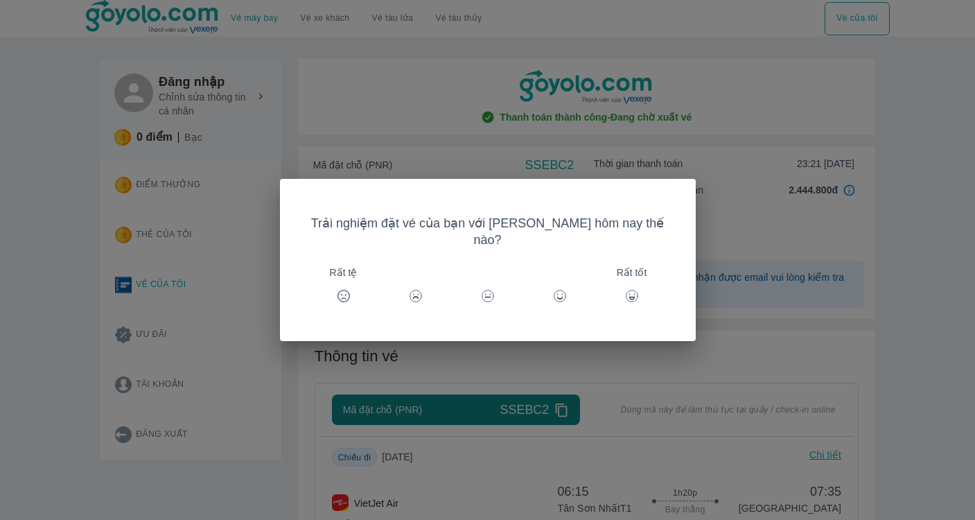
click at [625, 289] on icon at bounding box center [632, 296] width 14 height 14
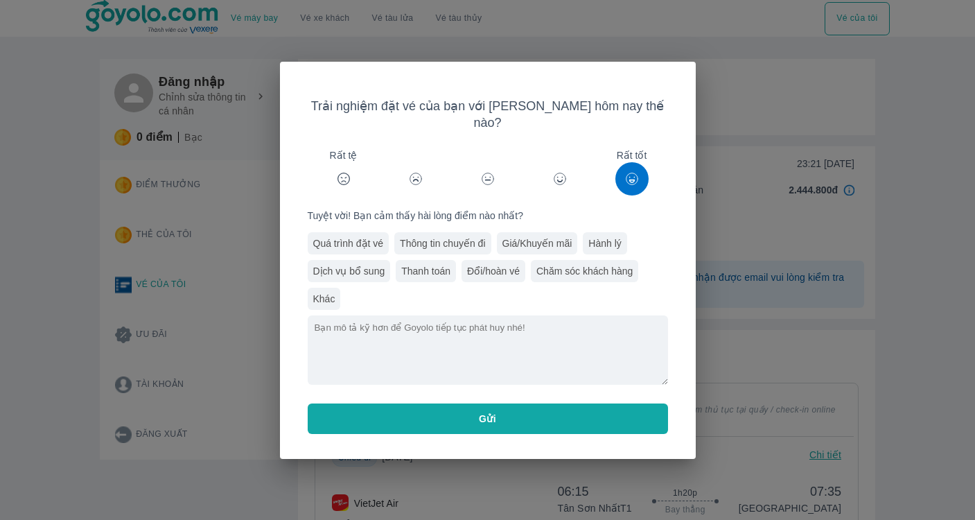
click at [578, 403] on button "Gửi" at bounding box center [488, 418] width 360 height 30
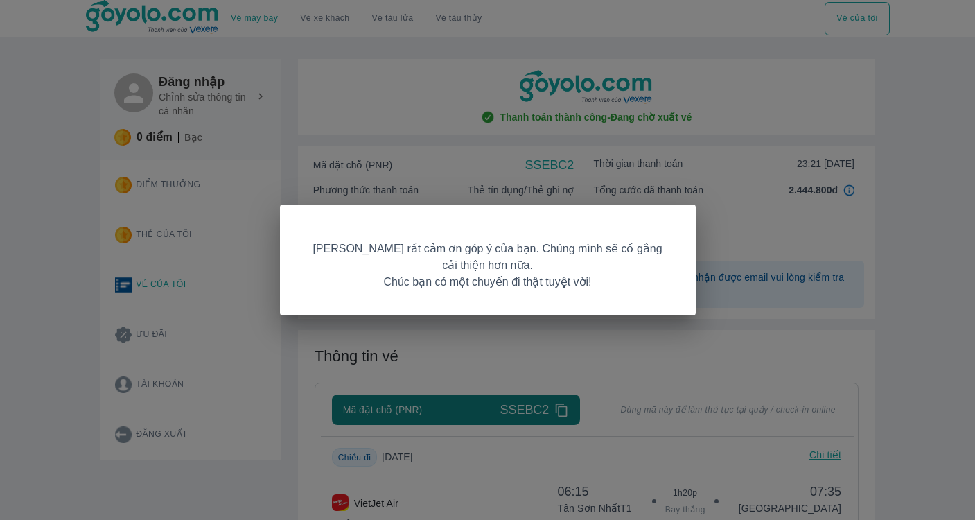
click at [730, 283] on div "Goyolo rất cảm ơn góp ý của bạn. Chúng mình sẽ cố gắng cải thiện hơn nữa. Chúc …" at bounding box center [487, 260] width 975 height 520
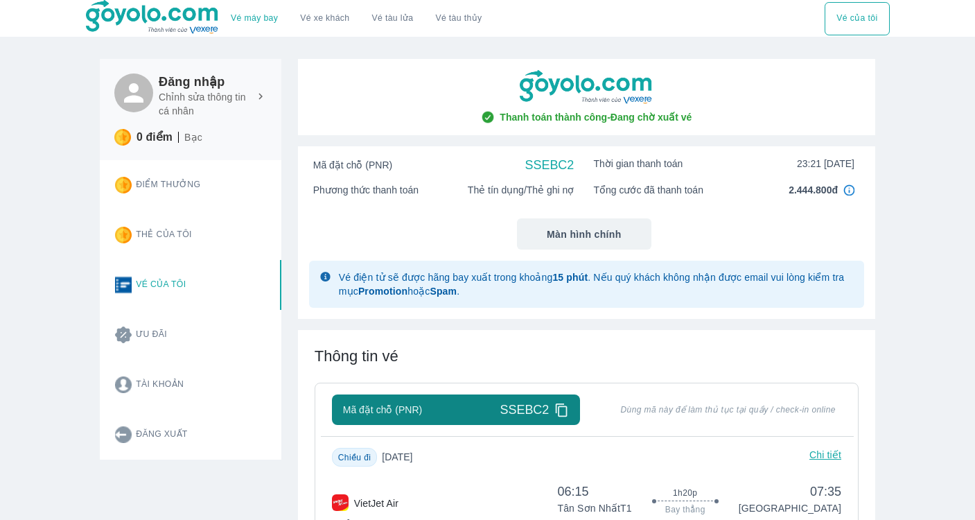
click at [265, 17] on link "Vé máy bay" at bounding box center [254, 18] width 47 height 10
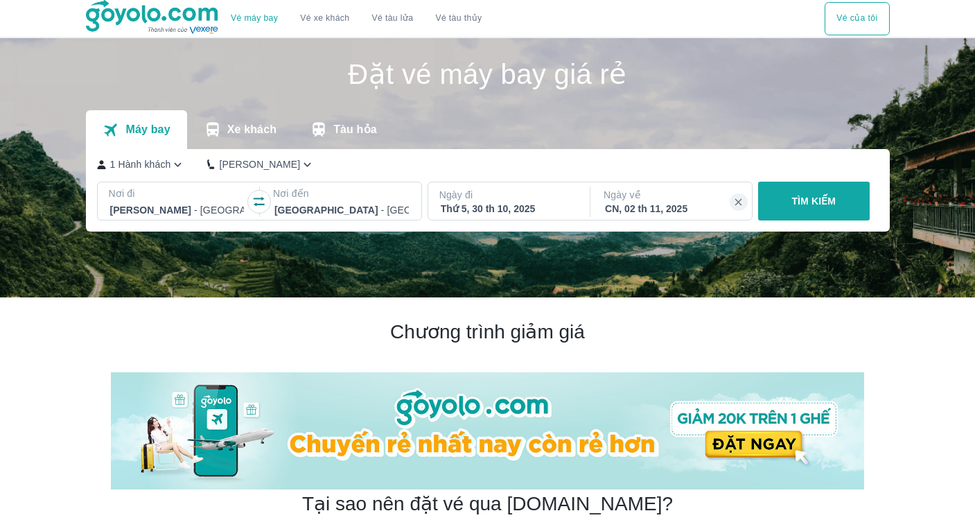
click at [780, 194] on button "TÌM KIẾM" at bounding box center [814, 201] width 112 height 39
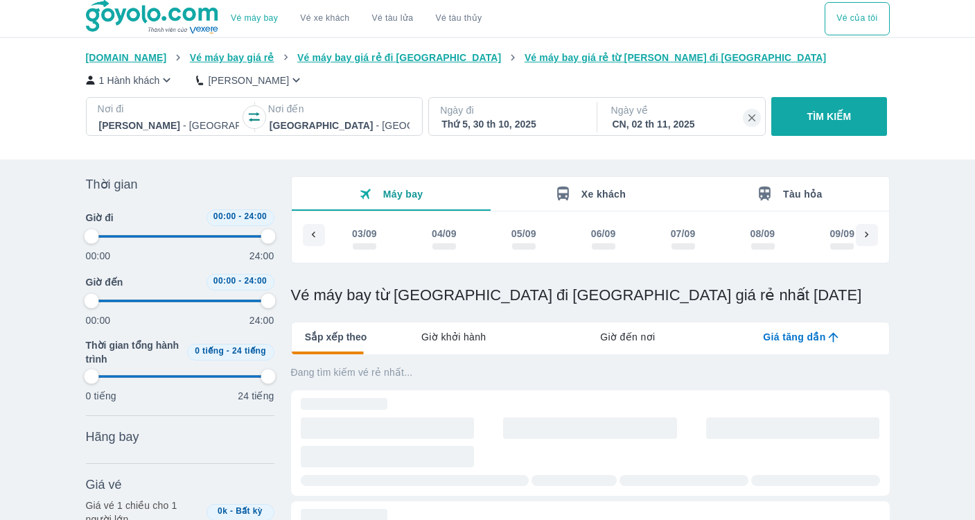
scroll to position [0, 4429]
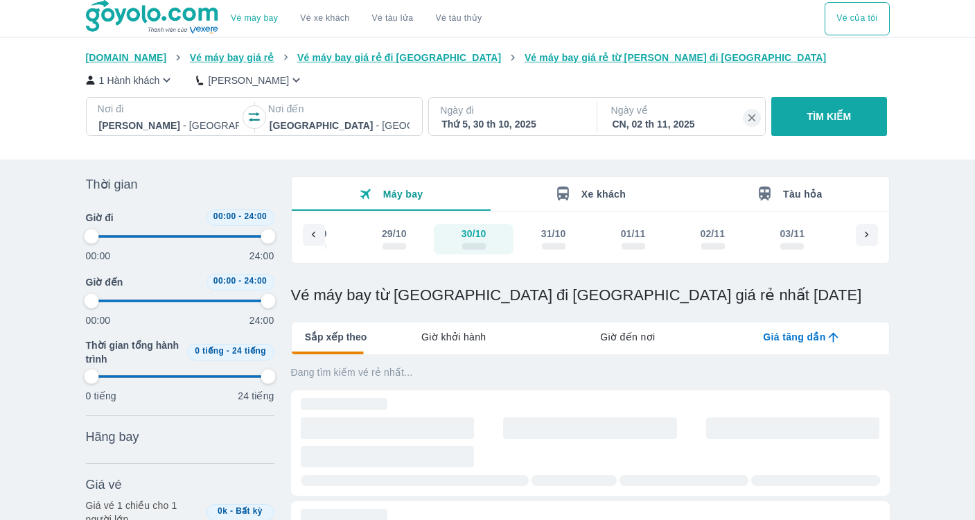
type input "97.9166666666667"
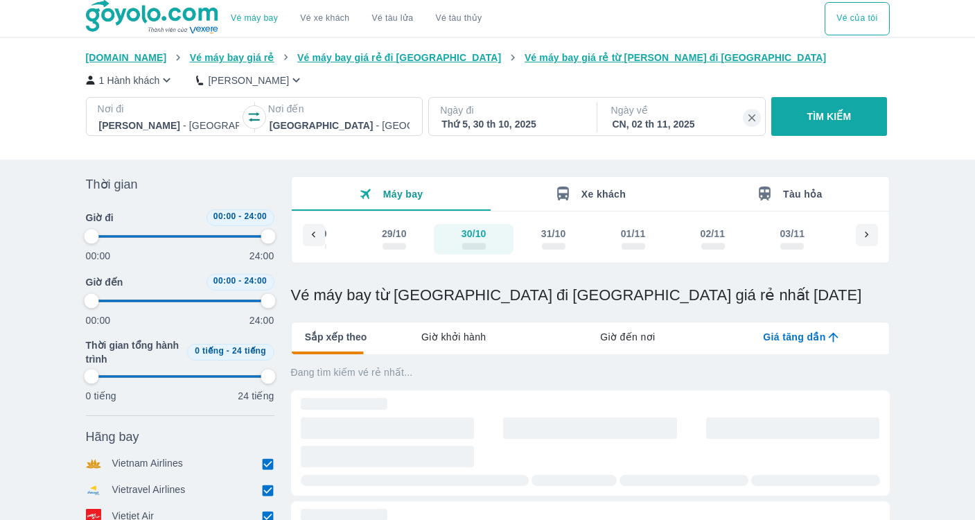
type input "97.9166666666667"
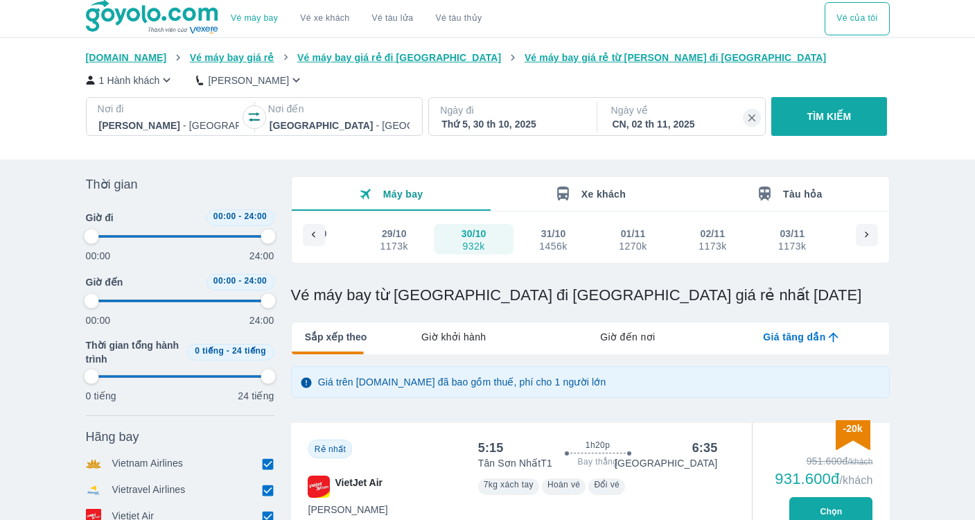
type input "97.9166666666667"
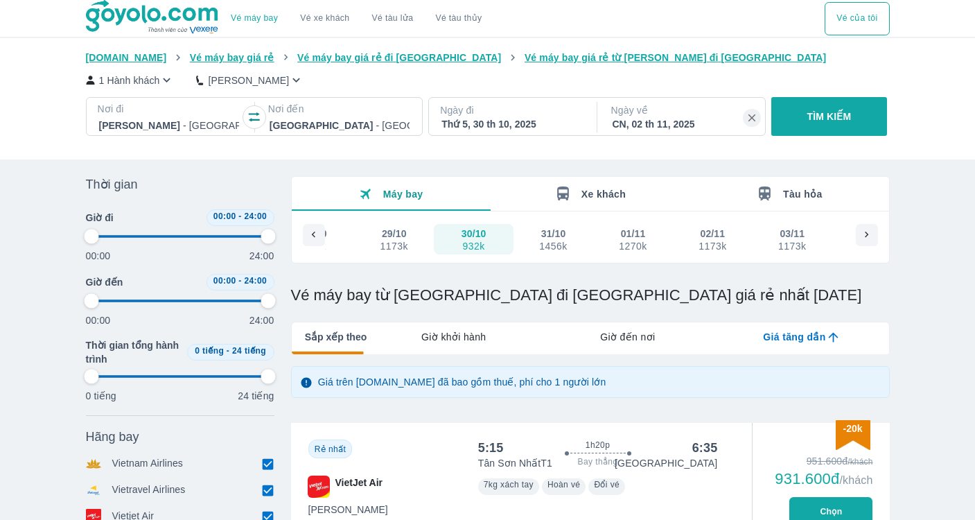
type input "97.9166666666667"
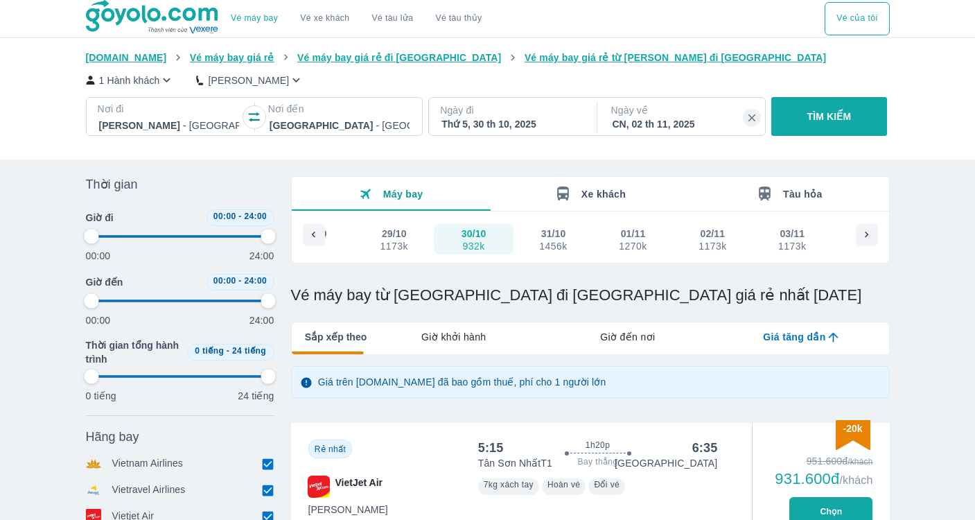
type input "97.9166666666667"
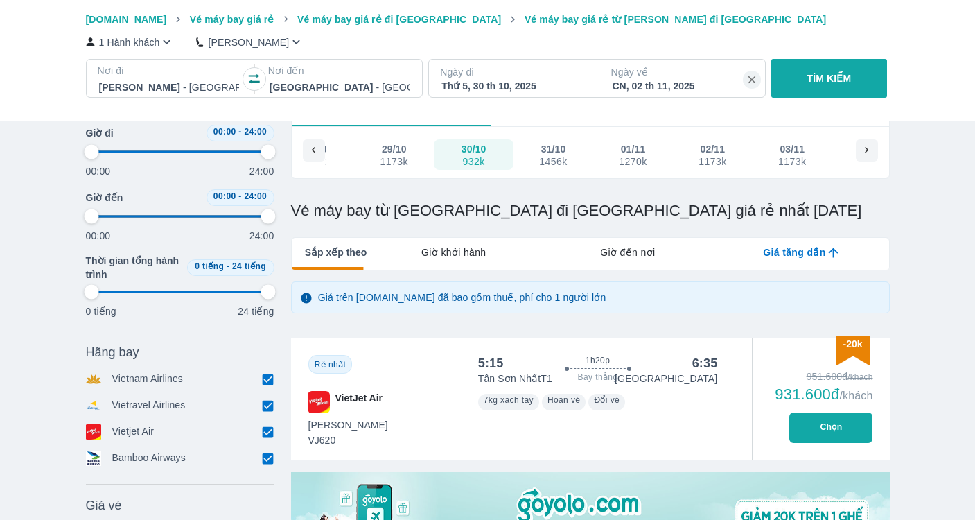
scroll to position [91, 0]
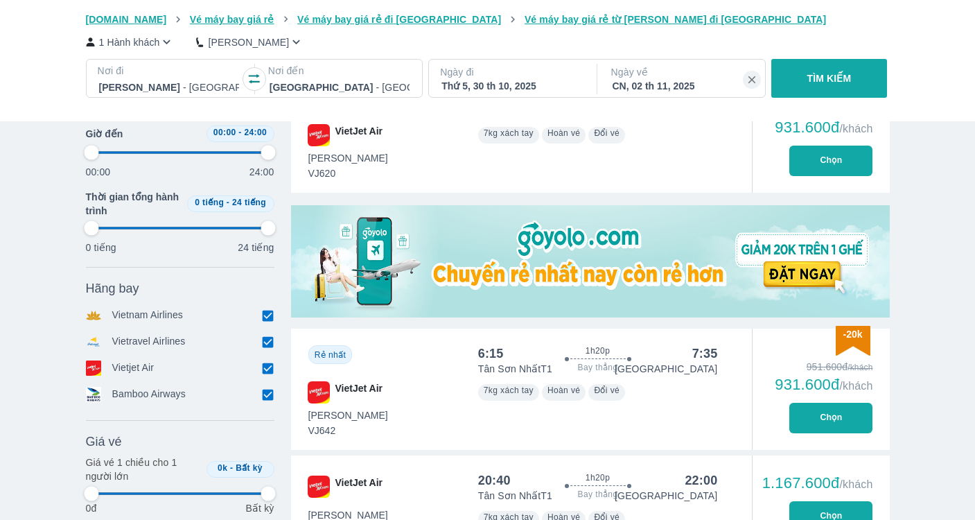
type input "97.9166666666667"
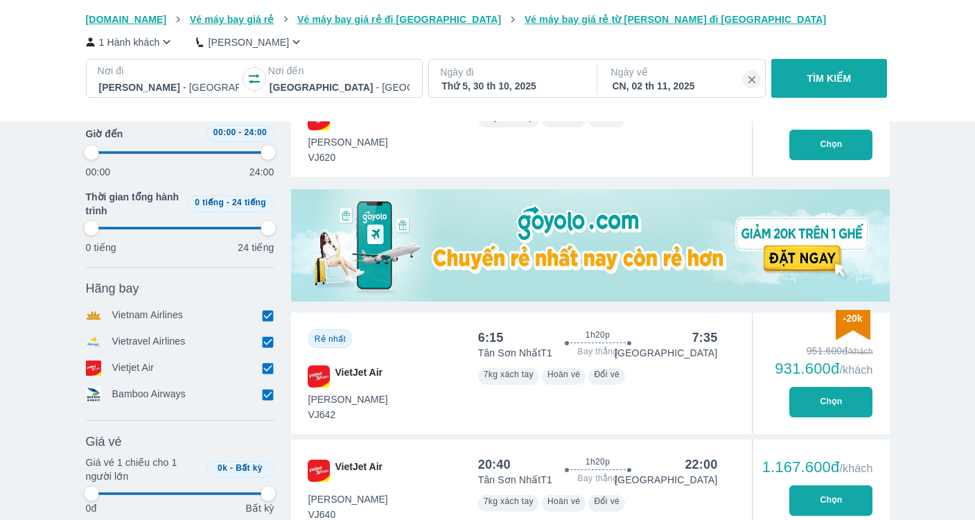
type input "97.9166666666667"
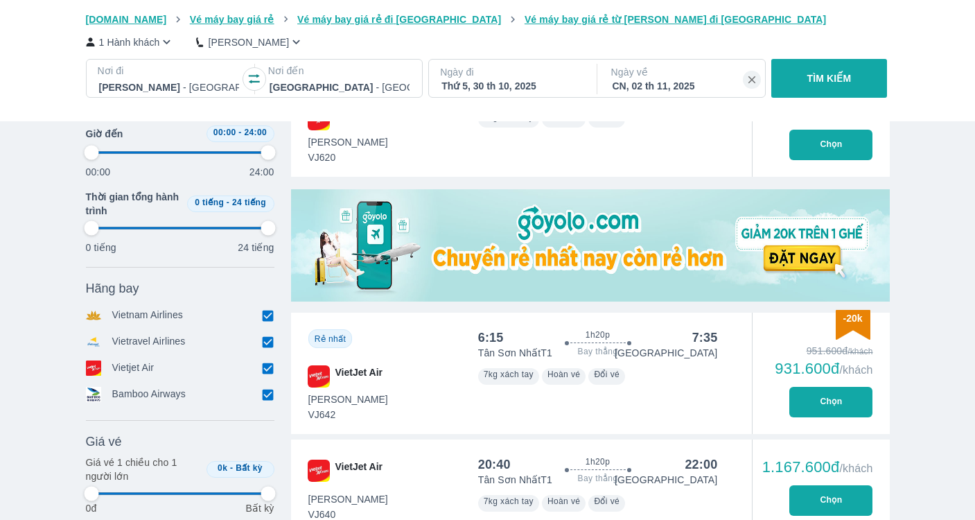
type input "97.9166666666667"
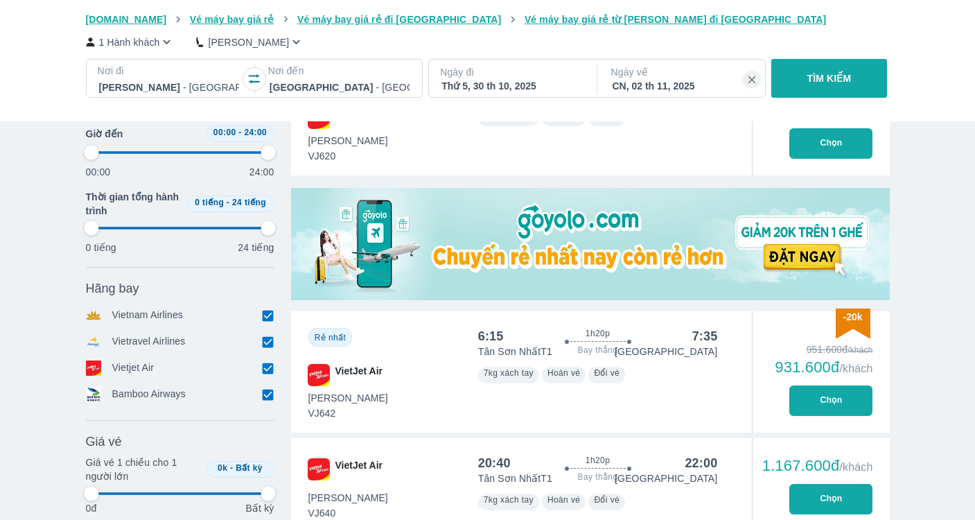
type input "97.9166666666667"
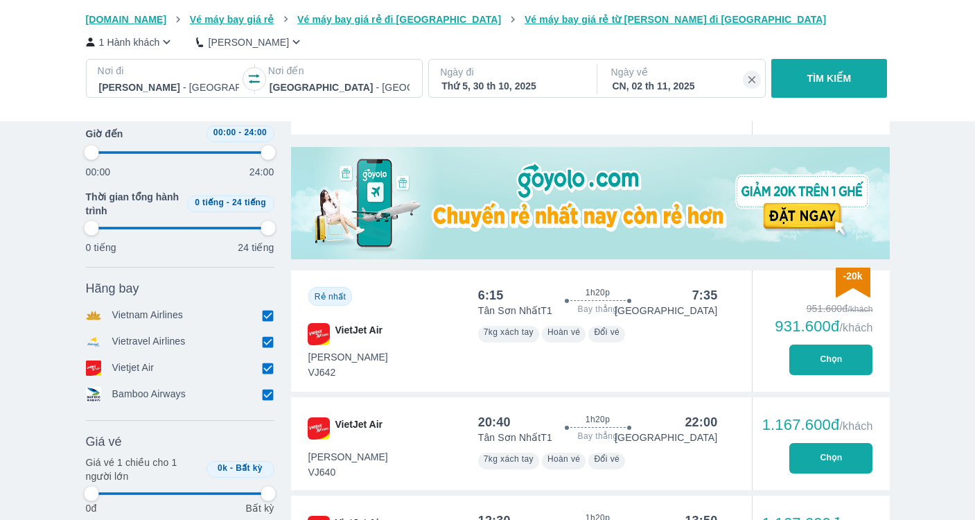
type input "97.9166666666667"
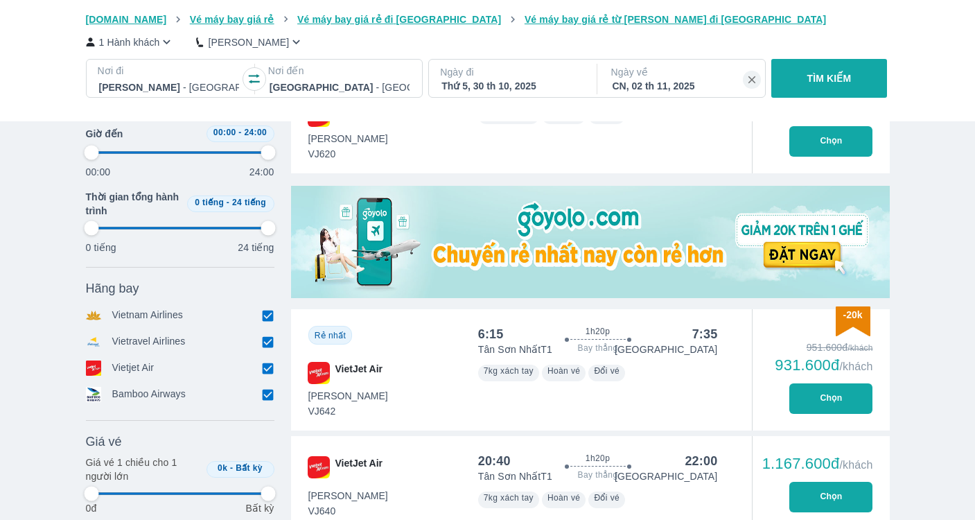
type input "97.9166666666667"
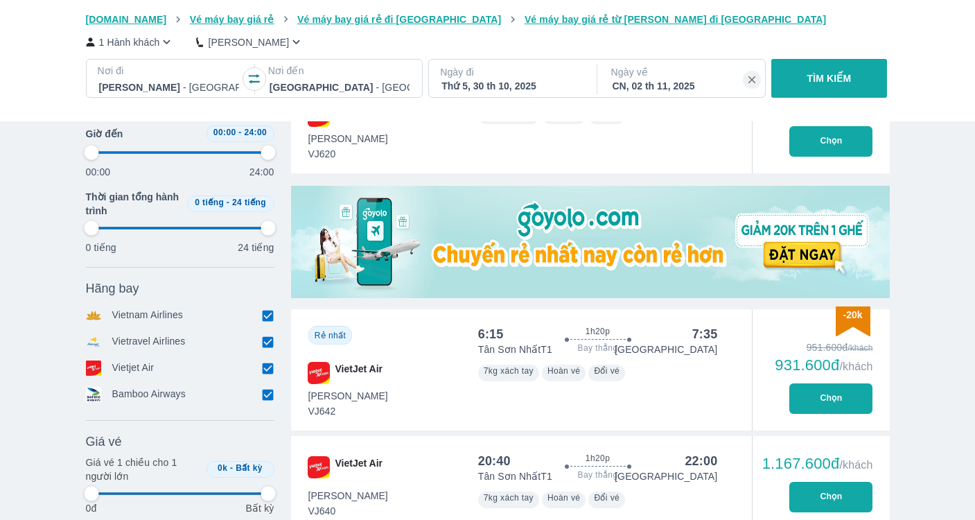
type input "97.9166666666667"
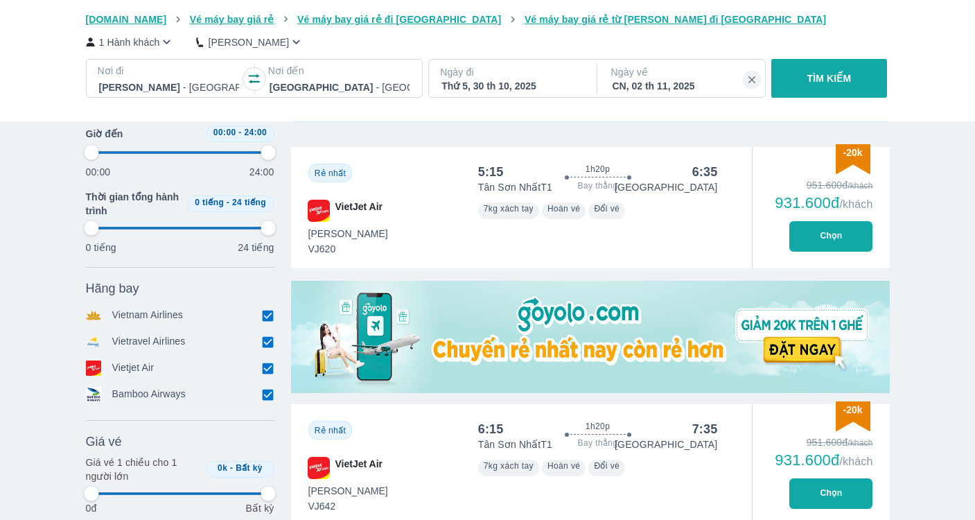
type input "97.9166666666667"
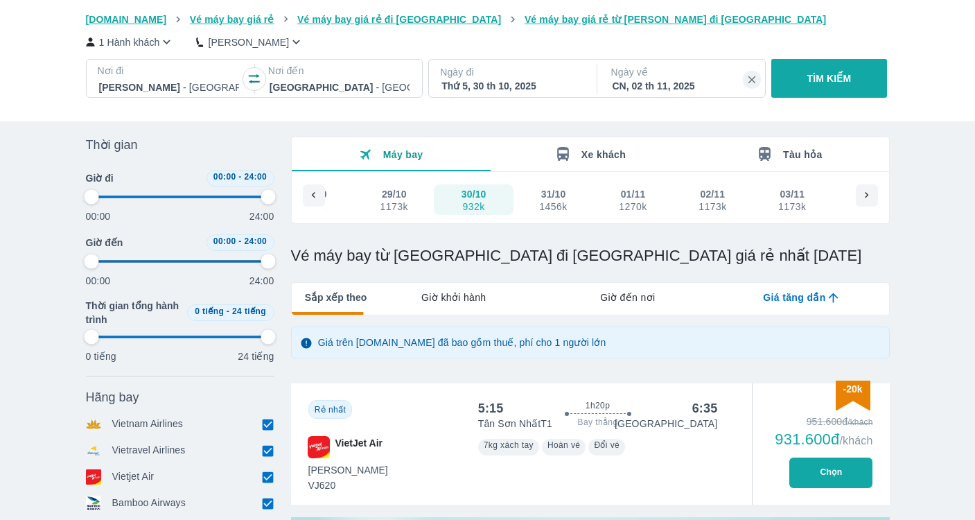
scroll to position [0, 0]
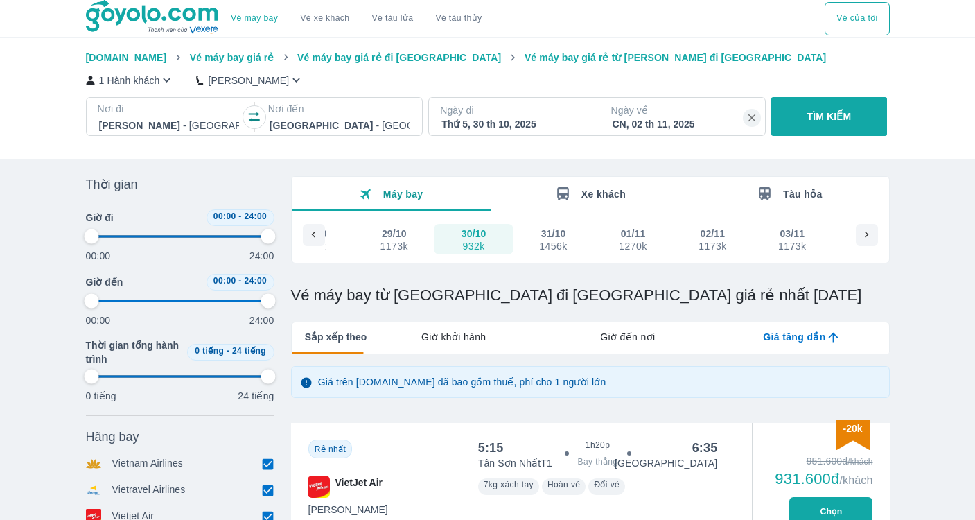
type input "97.9166666666667"
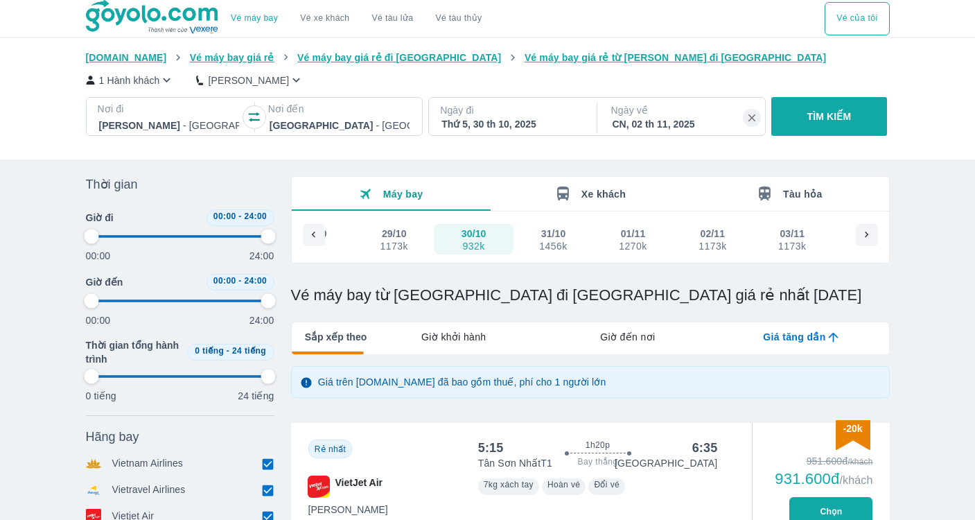
type input "97.9166666666667"
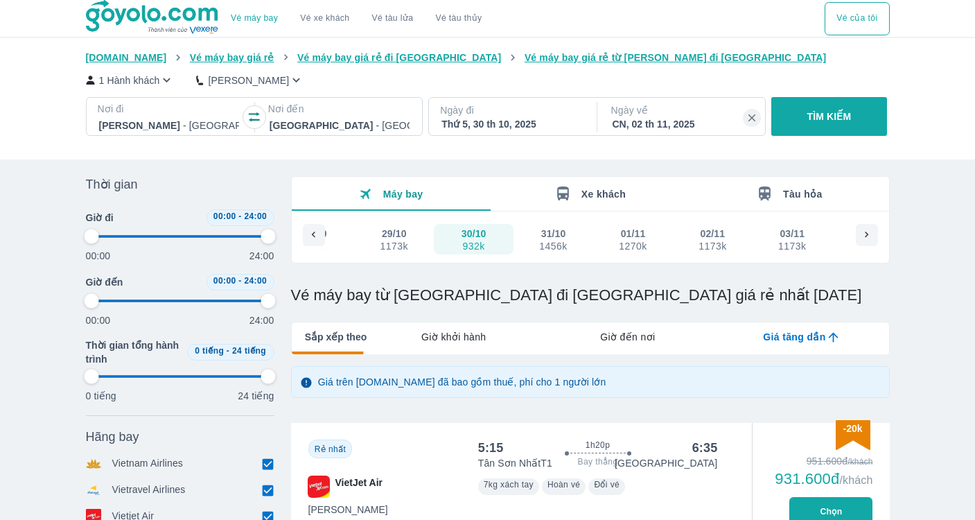
type input "97.9166666666667"
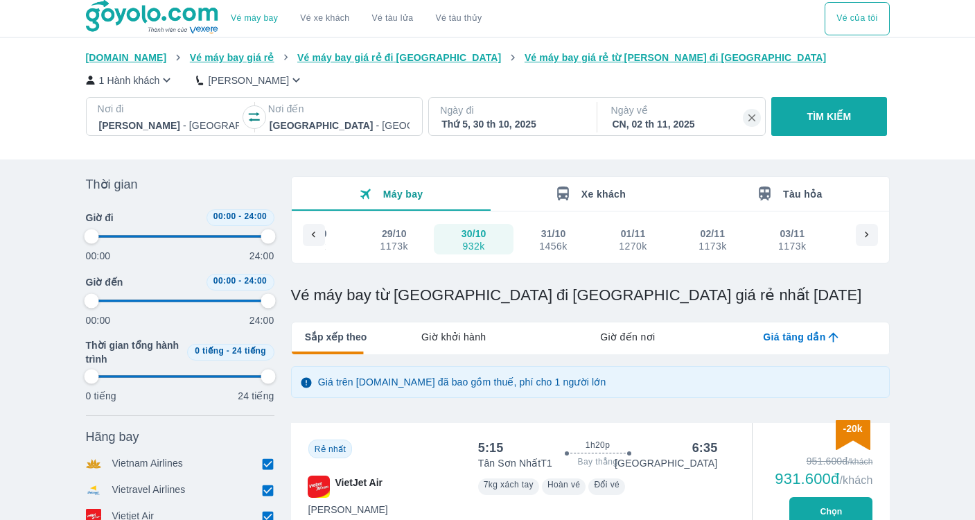
type input "97.9166666666667"
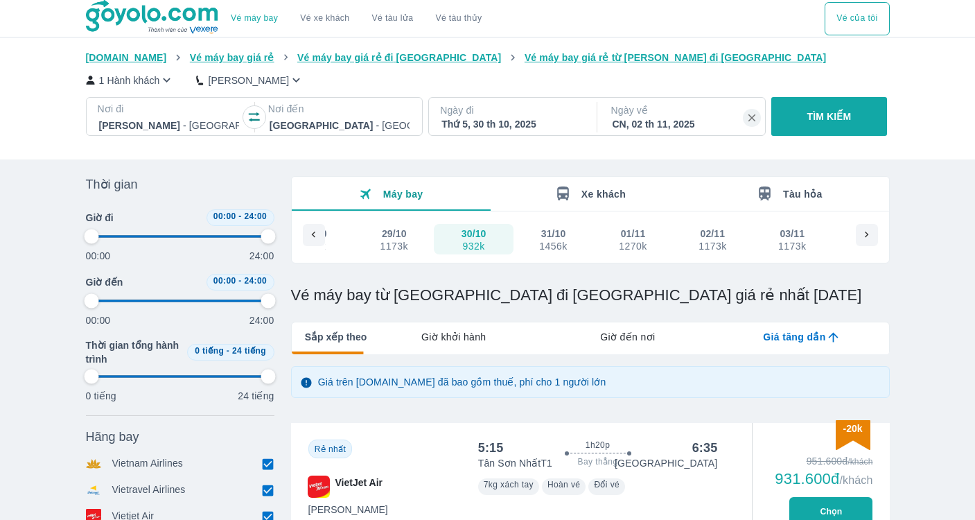
type input "97.9166666666667"
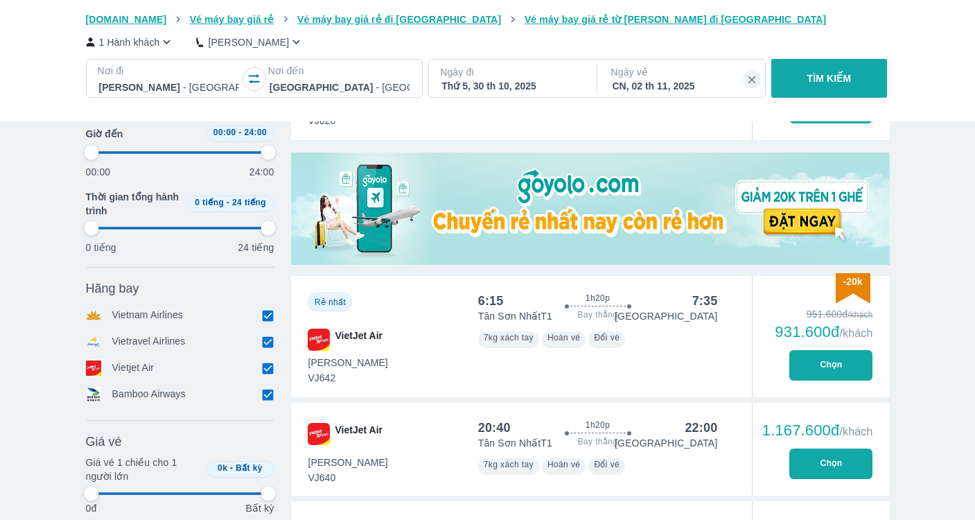
scroll to position [409, 0]
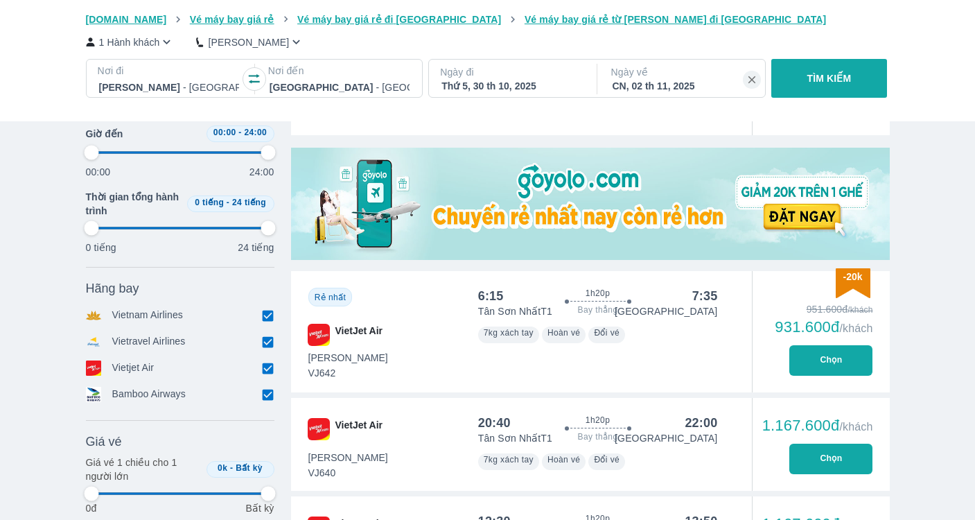
type input "97.9166666666667"
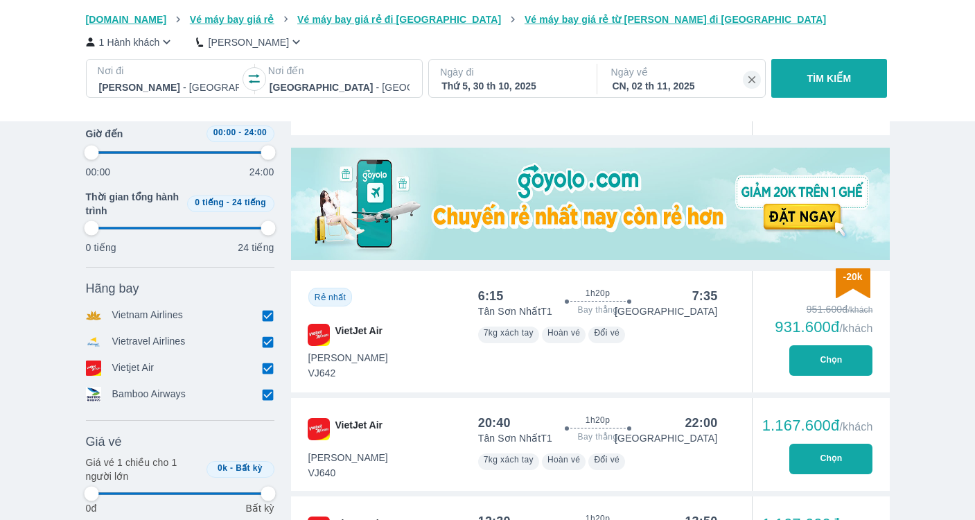
type input "97.9166666666667"
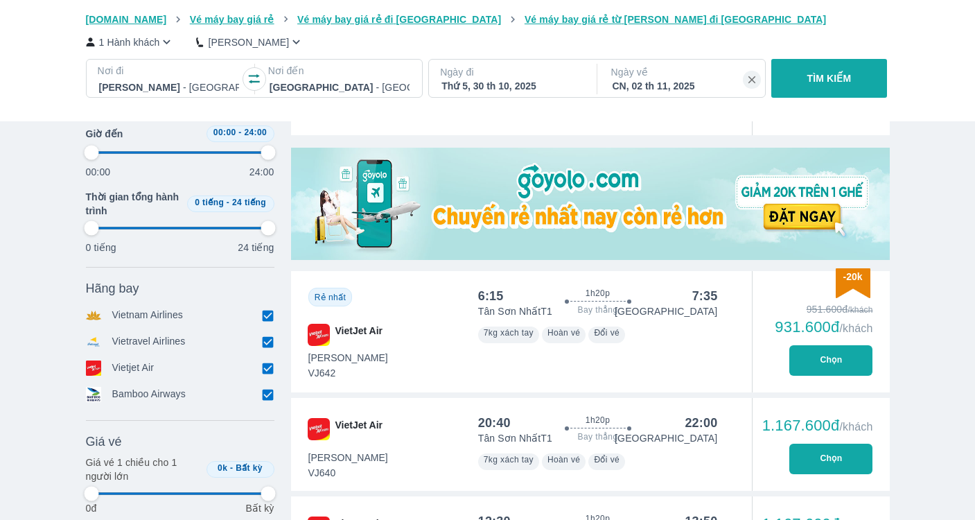
type input "97.9166666666667"
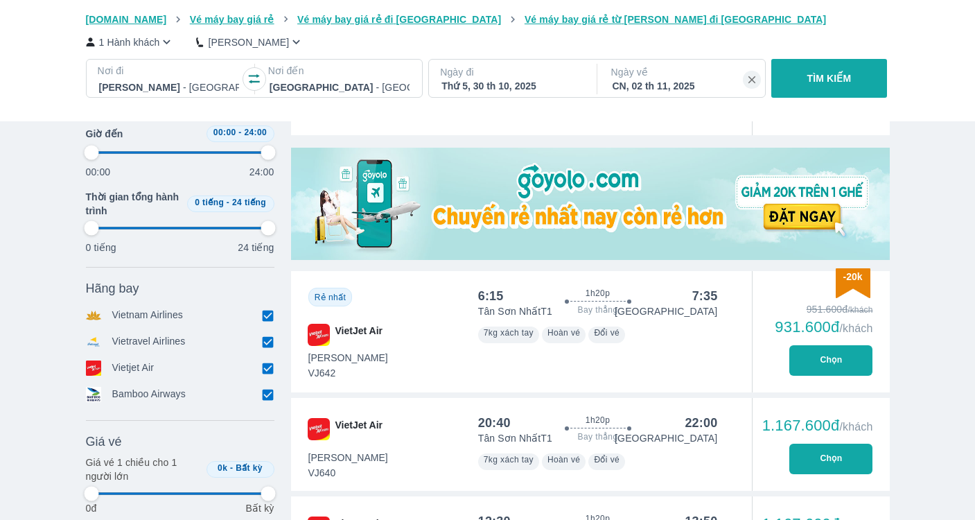
type input "97.9166666666667"
click at [829, 355] on button "Chọn" at bounding box center [830, 360] width 83 height 30
type input "97.9166666666667"
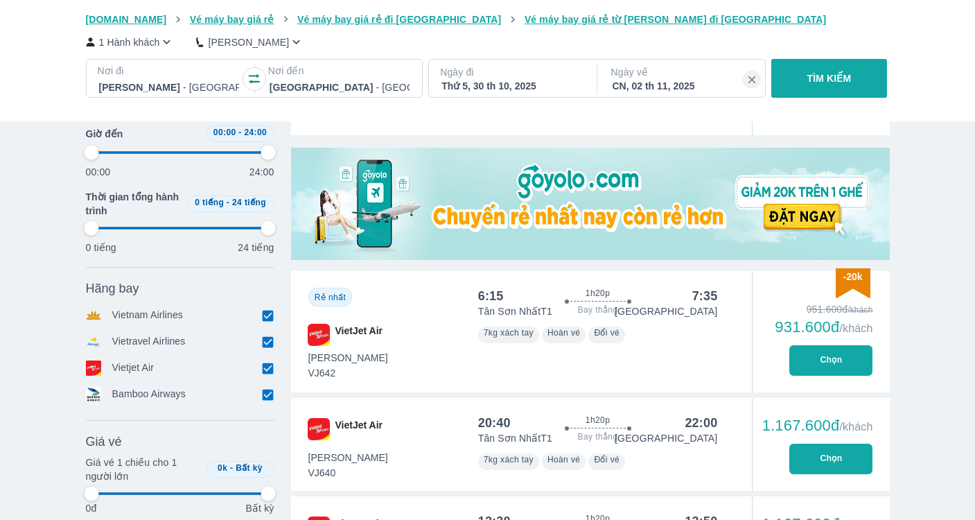
type input "97.9166666666667"
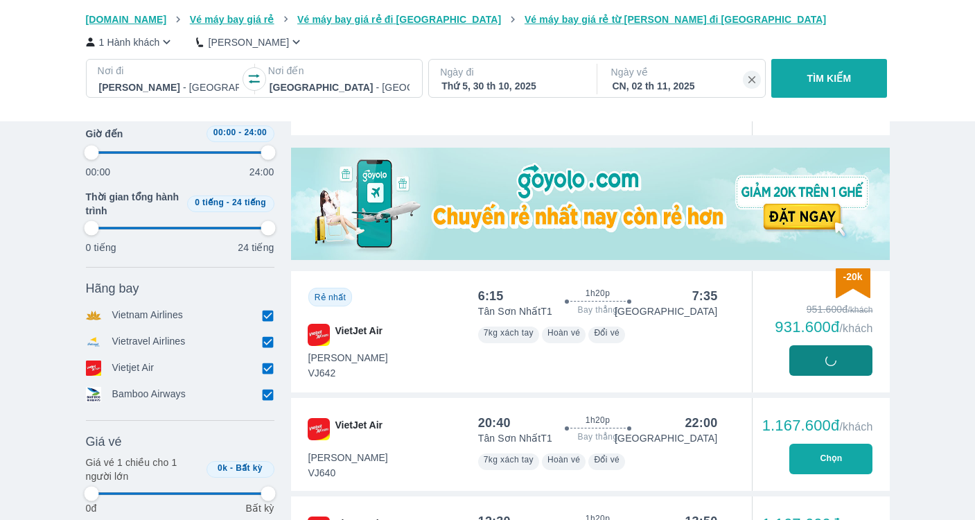
type input "97.9166666666667"
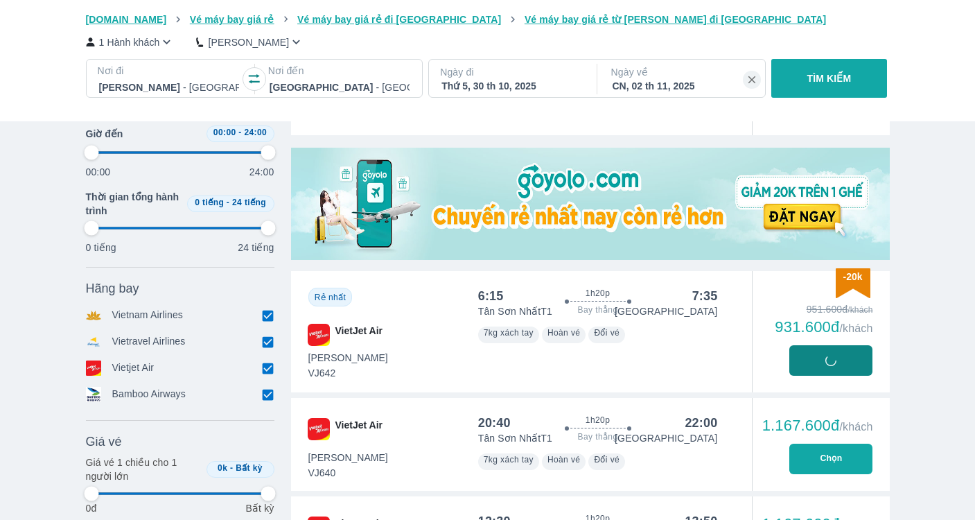
type input "97.9166666666667"
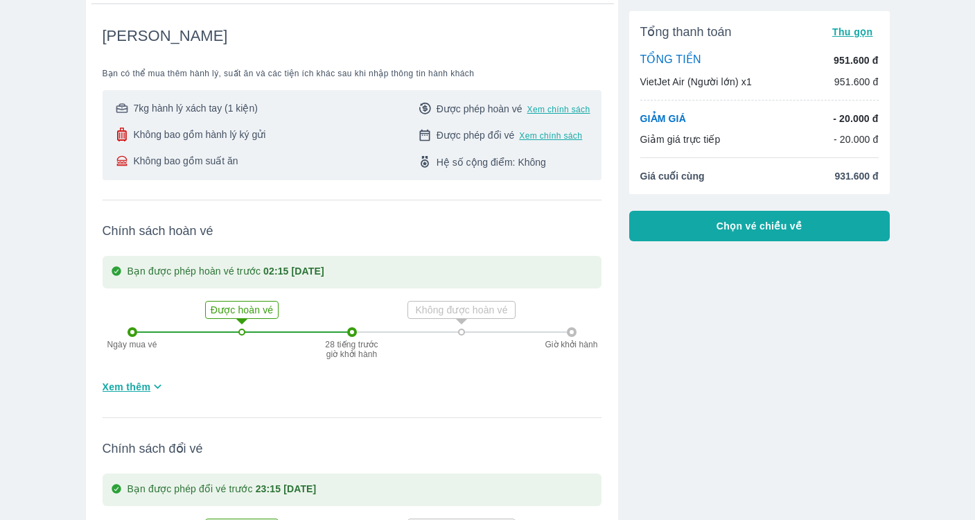
scroll to position [192, 0]
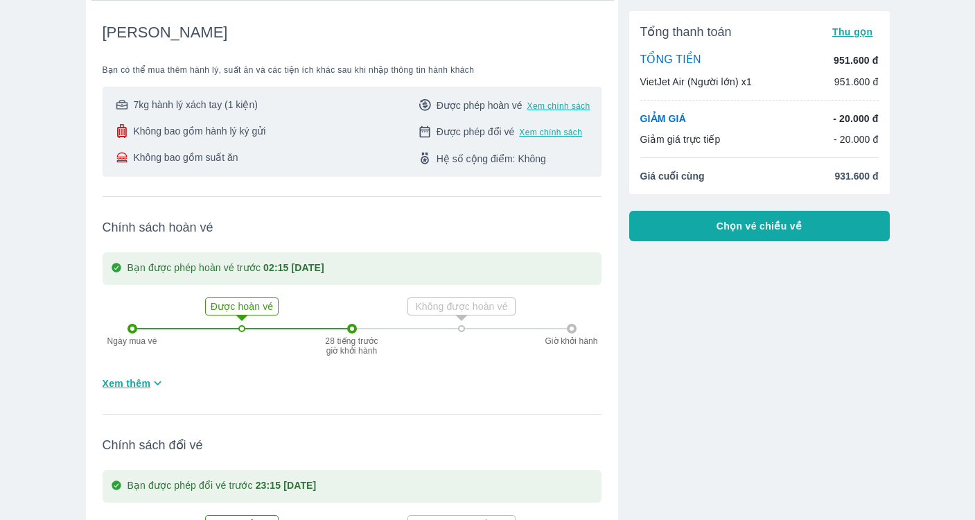
click at [804, 221] on button "Chọn vé chiều về" at bounding box center [759, 226] width 261 height 30
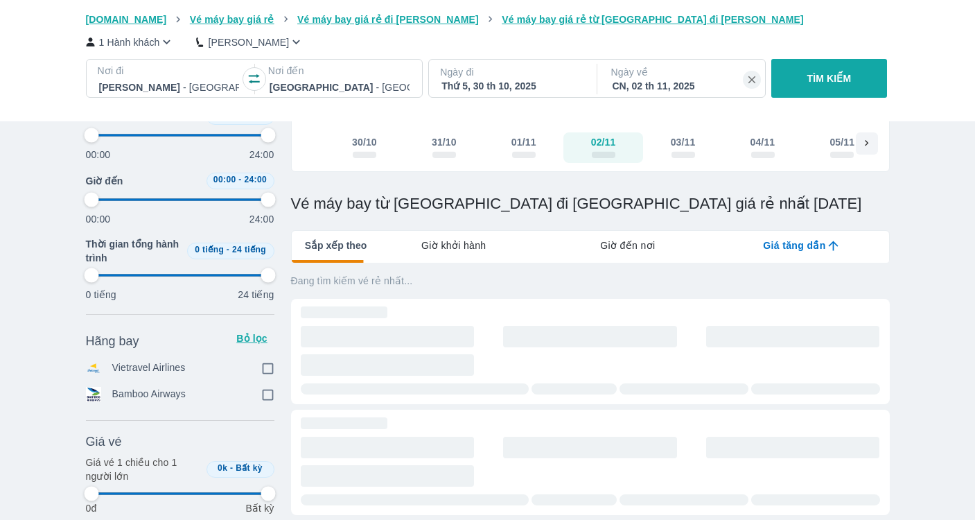
scroll to position [219, 0]
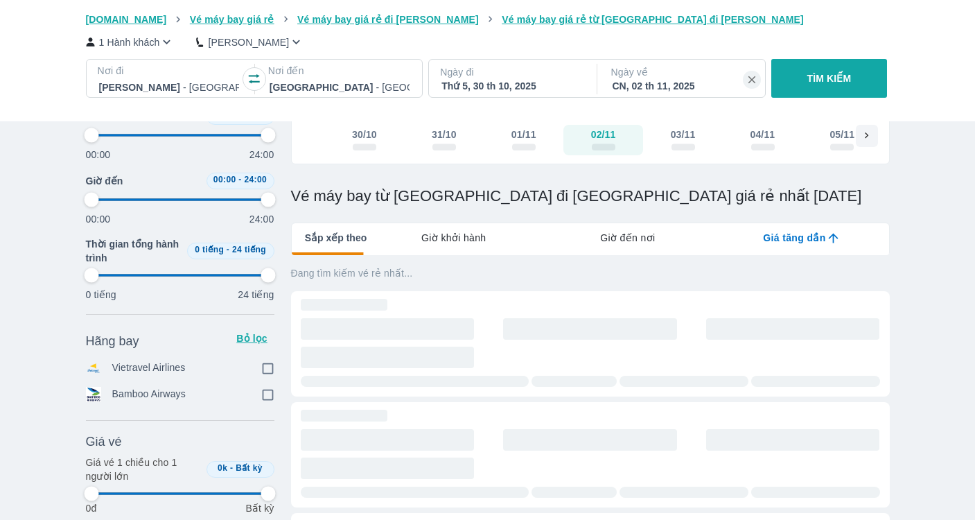
type input "97.9166666666667"
checkbox input "true"
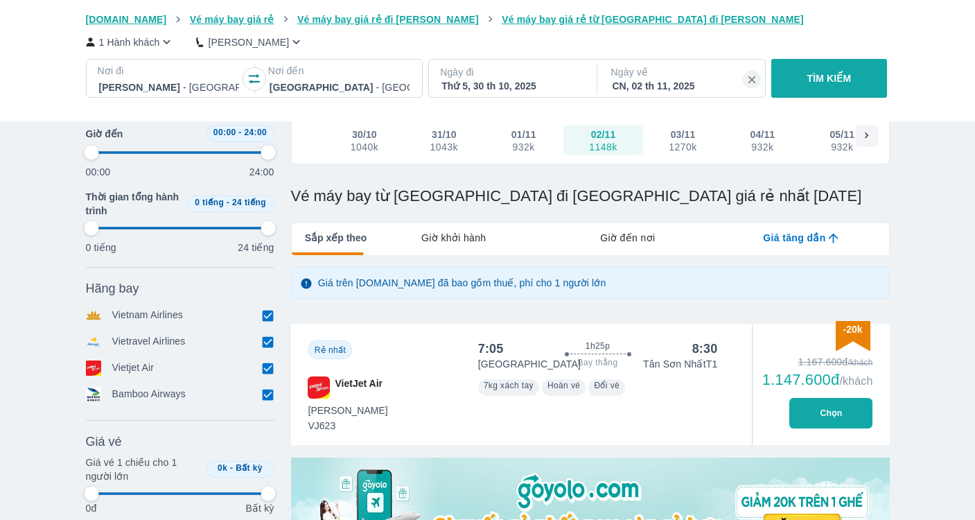
type input "97.9166666666667"
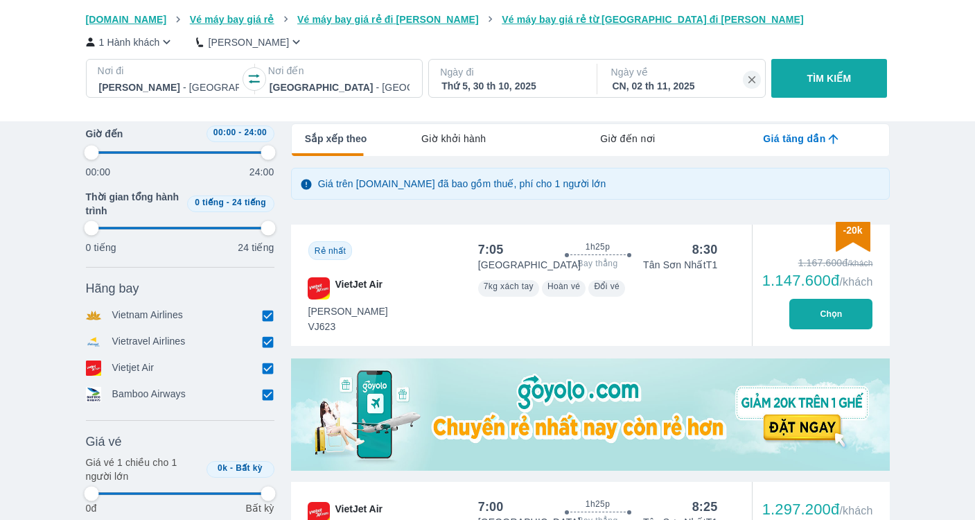
type input "97.9166666666667"
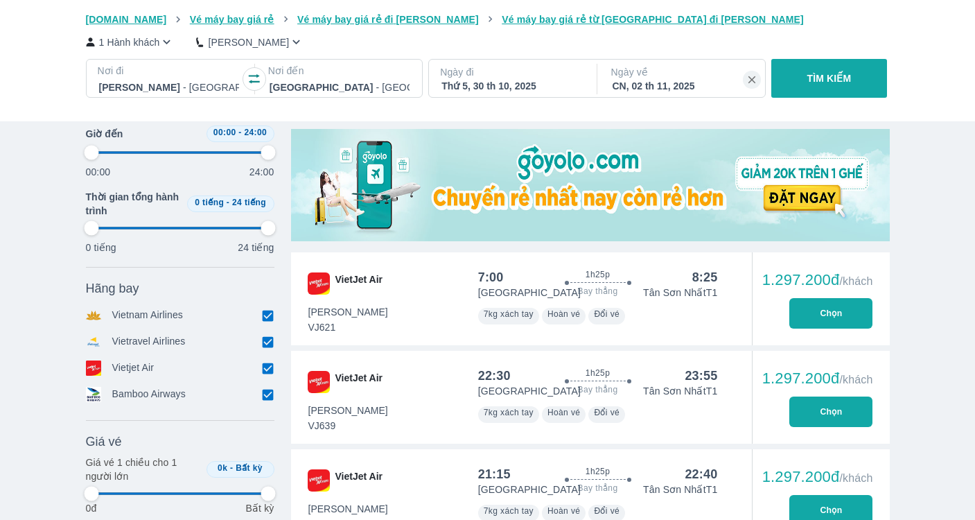
type input "97.9166666666667"
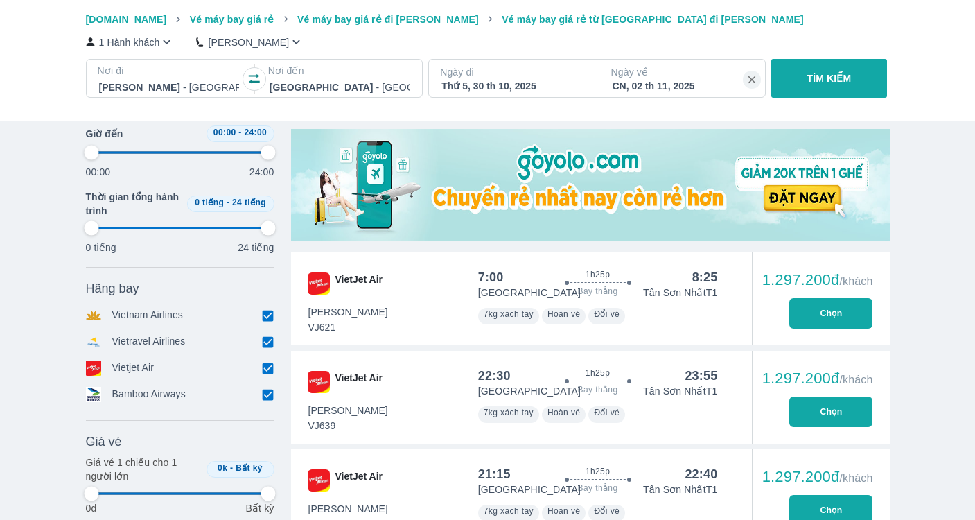
type input "97.9166666666667"
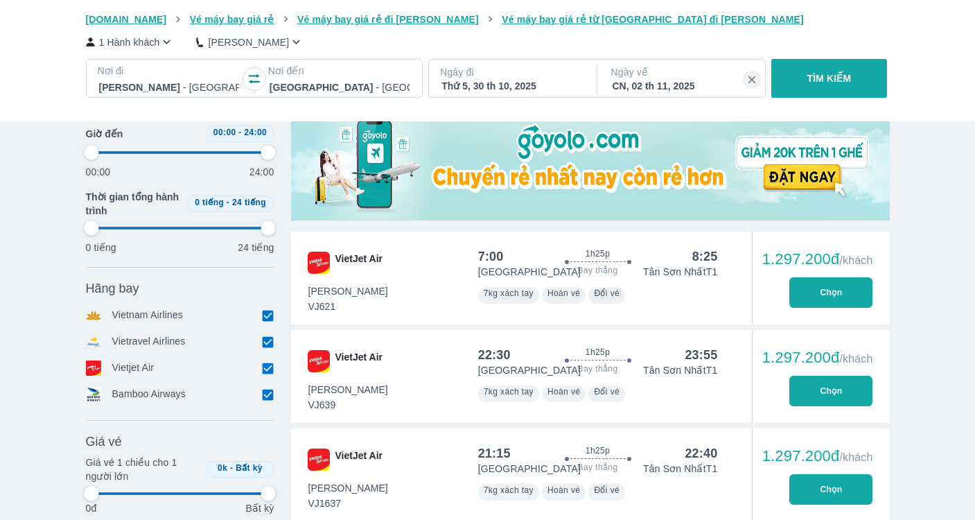
scroll to position [569, 0]
type input "97.9166666666667"
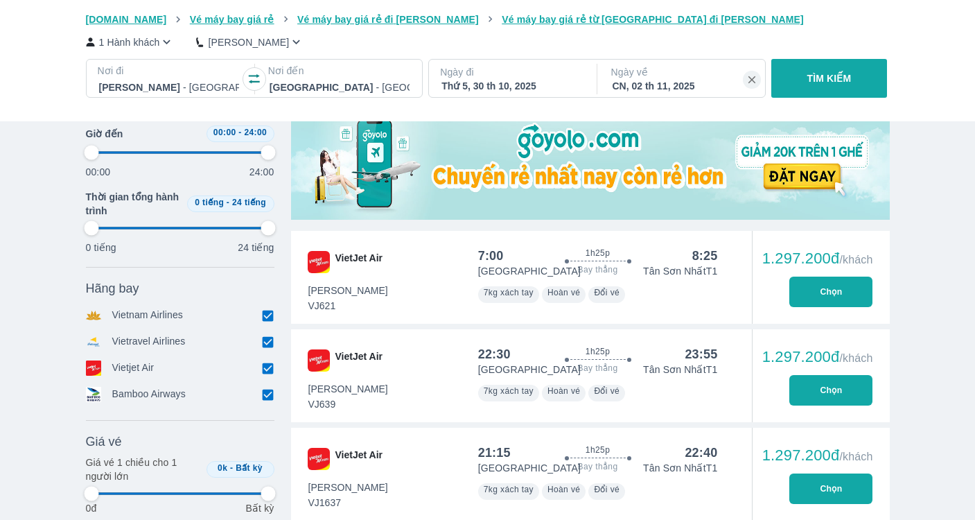
type input "97.9166666666667"
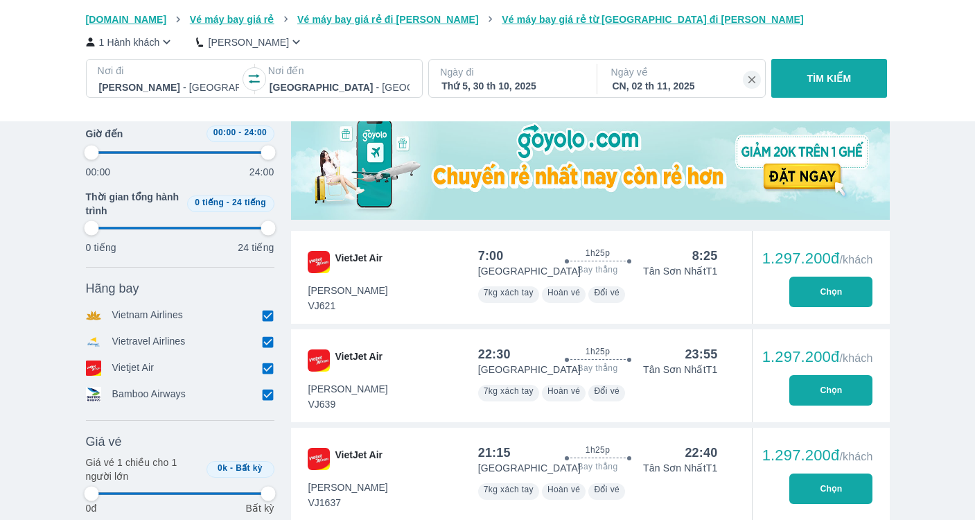
type input "97.9166666666667"
